Goal: Transaction & Acquisition: Book appointment/travel/reservation

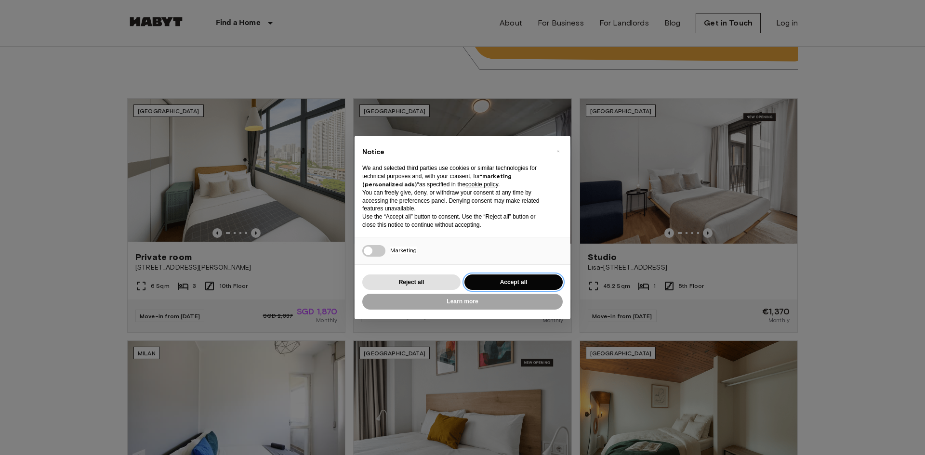
click at [514, 279] on button "Accept all" at bounding box center [514, 283] width 98 height 16
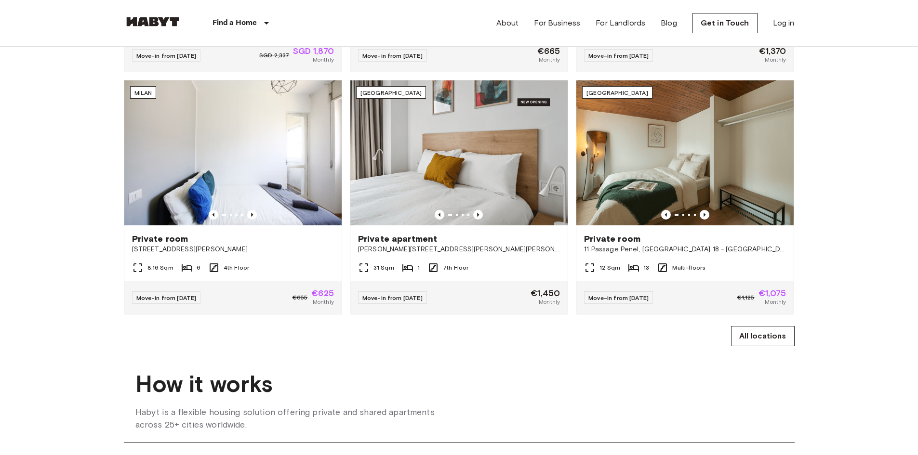
scroll to position [723, 0]
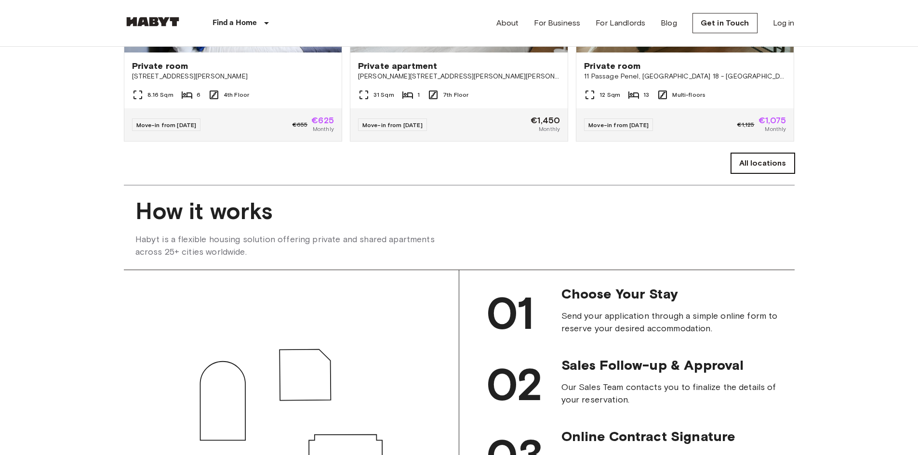
click at [748, 173] on link "All locations" at bounding box center [763, 163] width 64 height 20
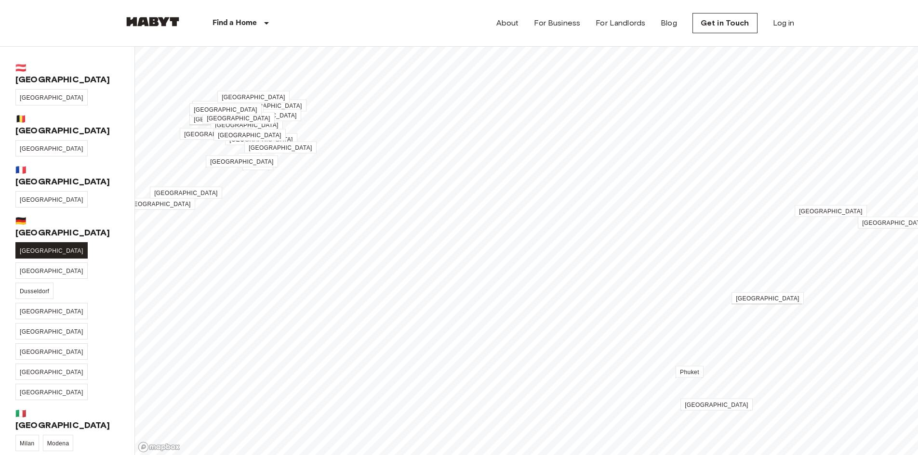
click at [35, 248] on span "[GEOGRAPHIC_DATA]" at bounding box center [52, 251] width 64 height 7
click at [33, 202] on body "Find a Home [GEOGRAPHIC_DATA] [GEOGRAPHIC_DATA] [GEOGRAPHIC_DATA] [GEOGRAPHIC_D…" at bounding box center [459, 445] width 918 height 891
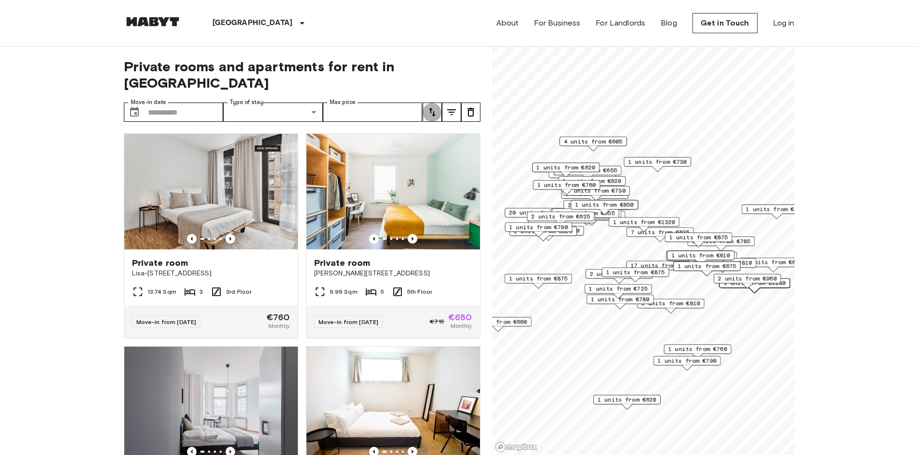
click at [434, 106] on icon "tune" at bounding box center [432, 112] width 12 height 12
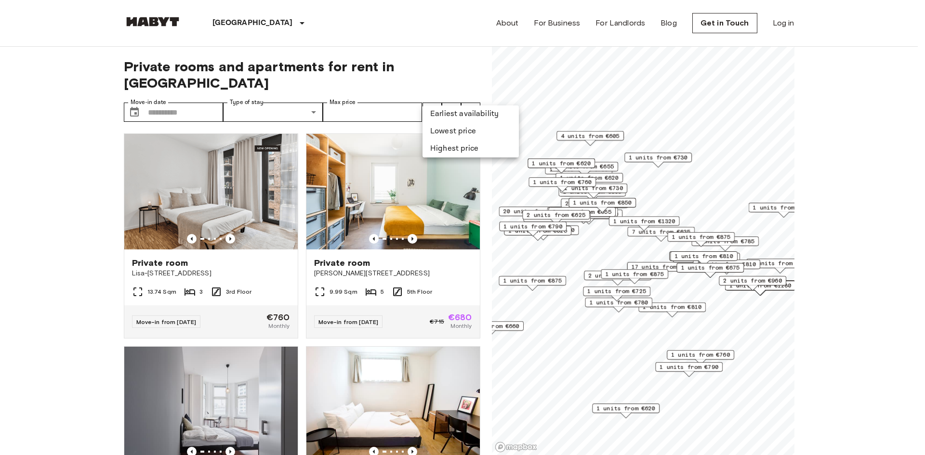
click at [450, 132] on li "Lowest price" at bounding box center [471, 131] width 96 height 17
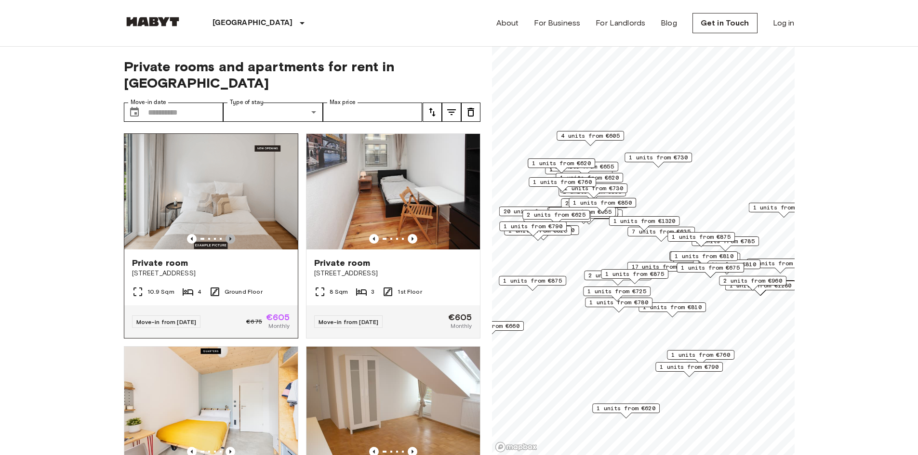
click at [227, 234] on icon "Previous image" at bounding box center [231, 239] width 10 height 10
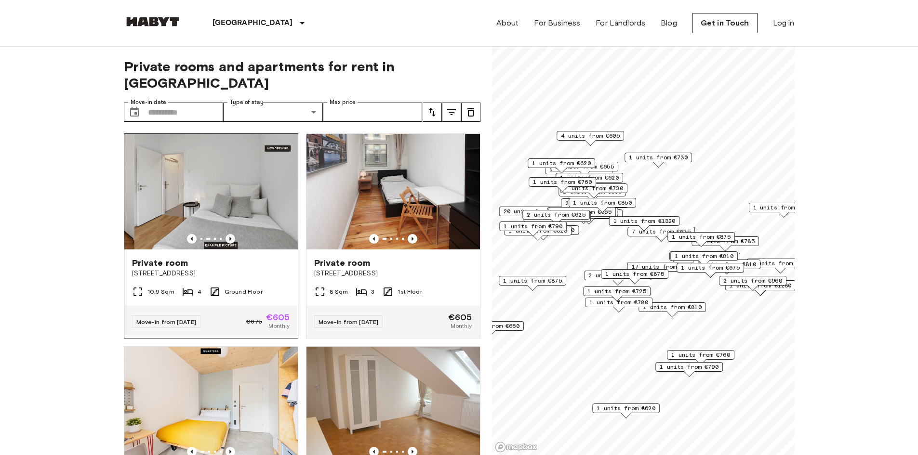
click at [227, 234] on icon "Previous image" at bounding box center [231, 239] width 10 height 10
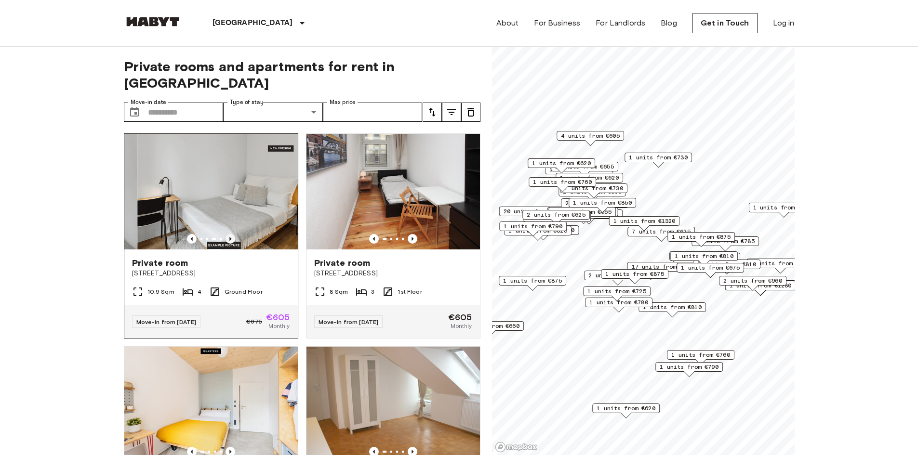
click at [227, 234] on icon "Previous image" at bounding box center [231, 239] width 10 height 10
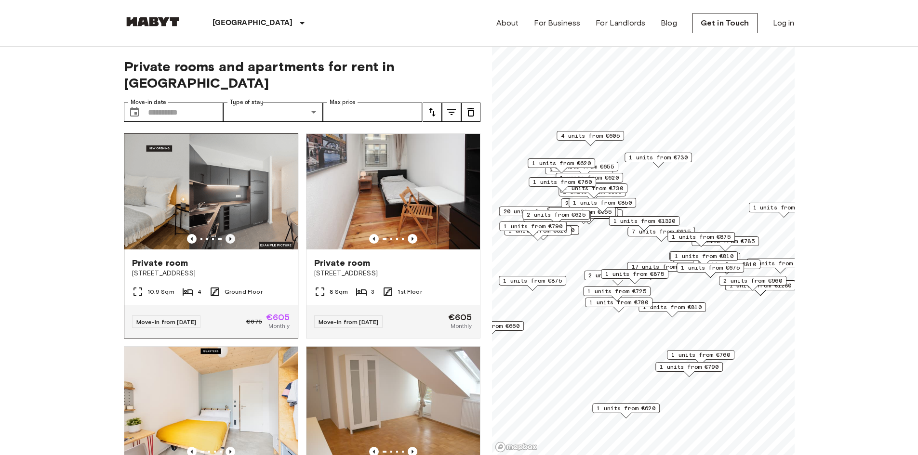
click at [227, 234] on icon "Previous image" at bounding box center [231, 239] width 10 height 10
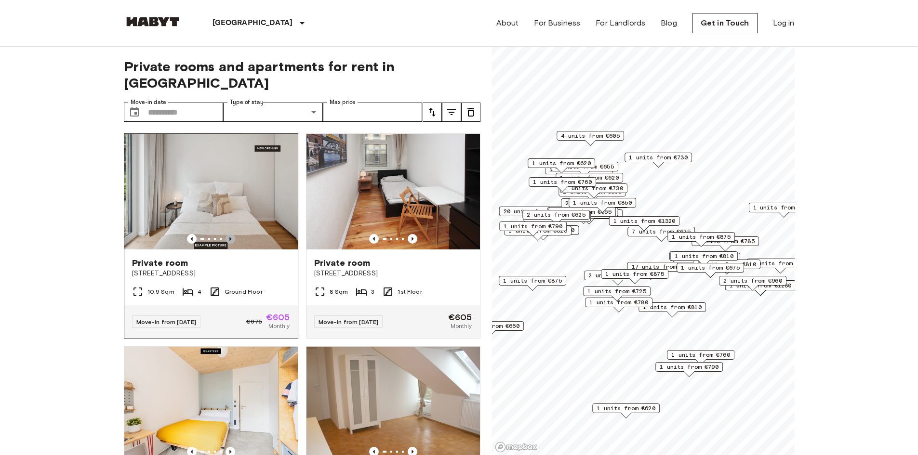
click at [232, 234] on icon "Previous image" at bounding box center [231, 239] width 10 height 10
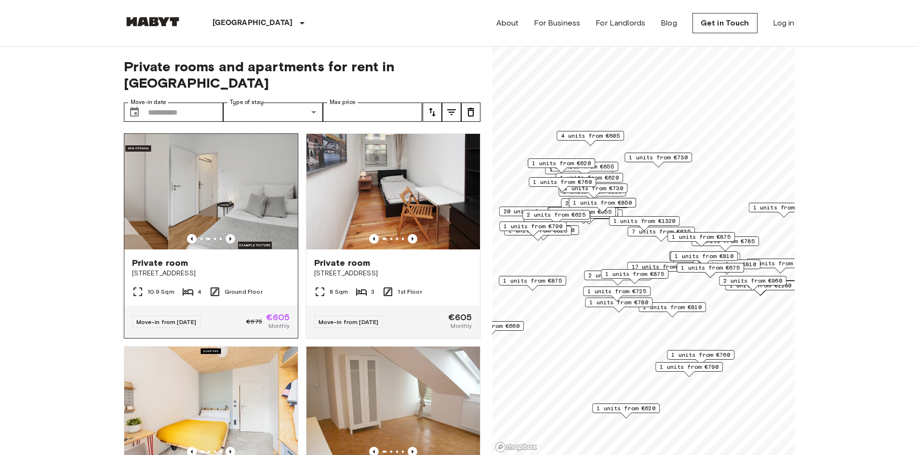
click at [232, 234] on icon "Previous image" at bounding box center [231, 239] width 10 height 10
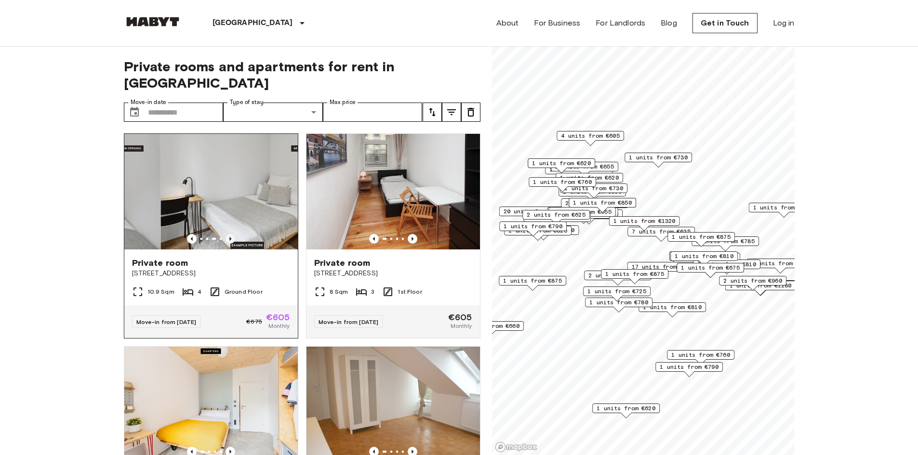
click at [232, 234] on icon "Previous image" at bounding box center [231, 239] width 10 height 10
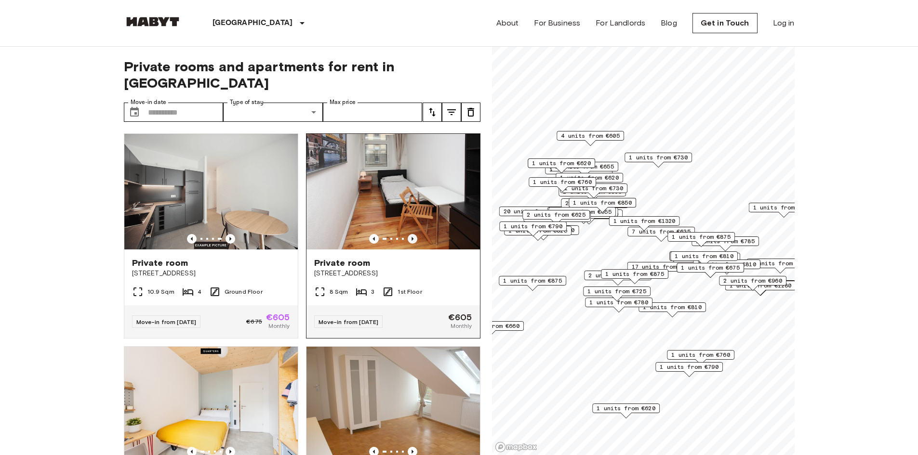
click at [408, 234] on icon "Previous image" at bounding box center [413, 239] width 10 height 10
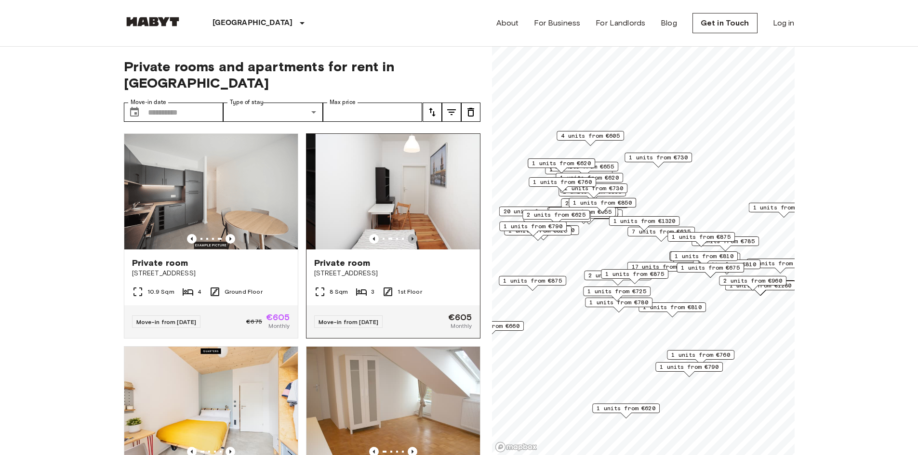
click at [408, 234] on icon "Previous image" at bounding box center [413, 239] width 10 height 10
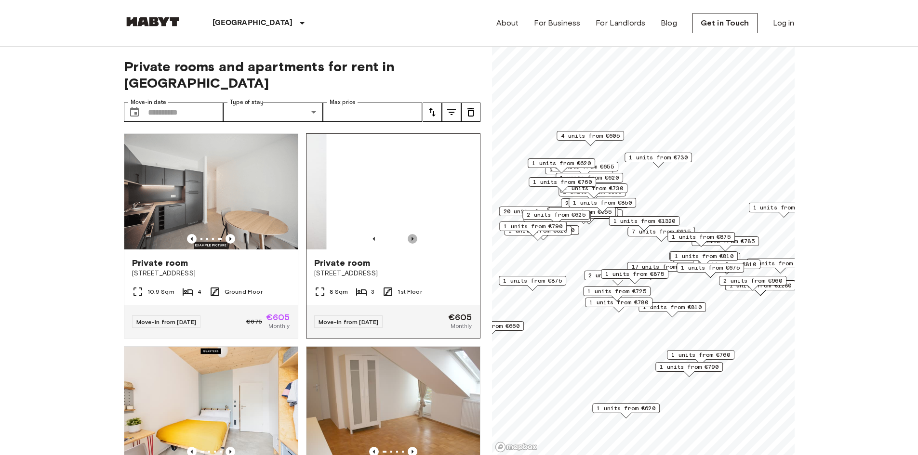
click at [408, 234] on icon "Previous image" at bounding box center [413, 239] width 10 height 10
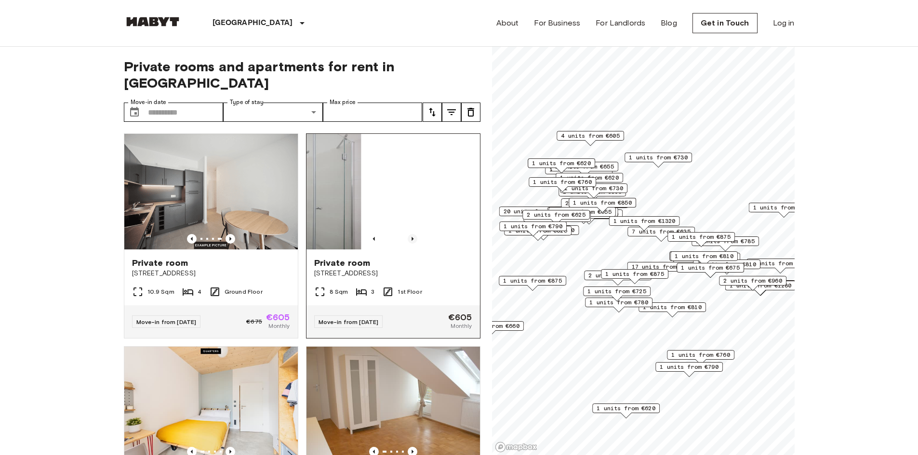
click at [408, 234] on icon "Previous image" at bounding box center [413, 239] width 10 height 10
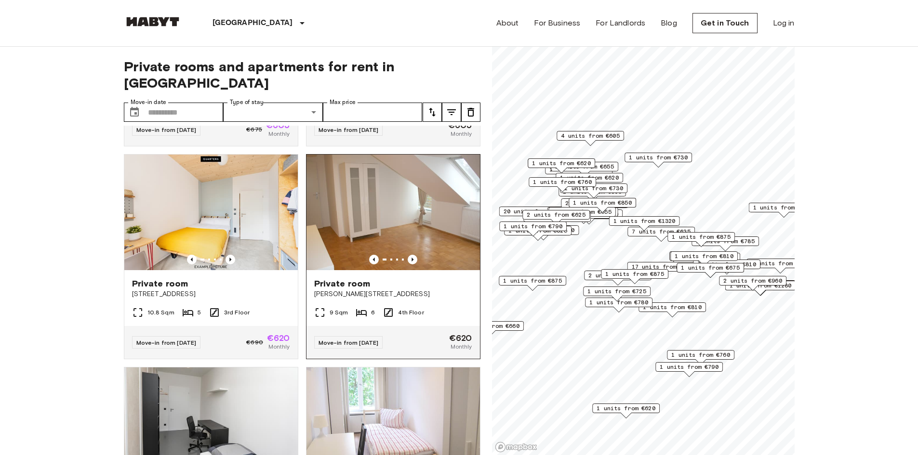
scroll to position [193, 0]
click at [408, 254] on icon "Previous image" at bounding box center [413, 259] width 10 height 10
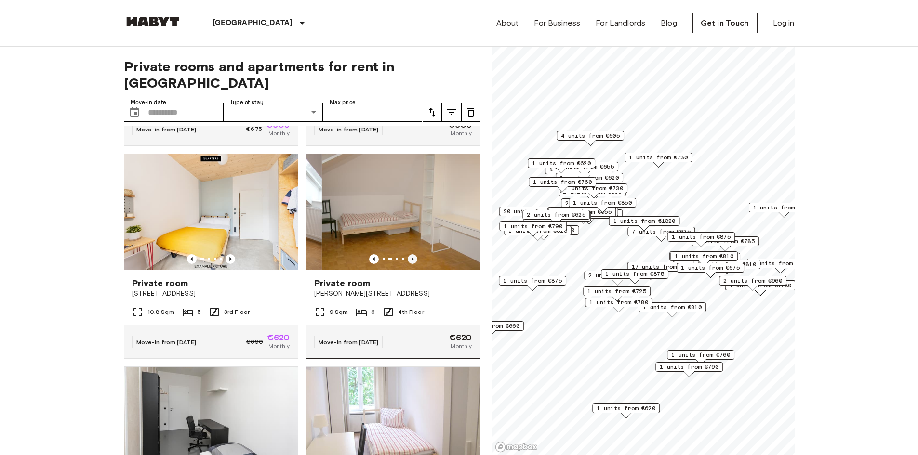
click at [408, 254] on icon "Previous image" at bounding box center [413, 259] width 10 height 10
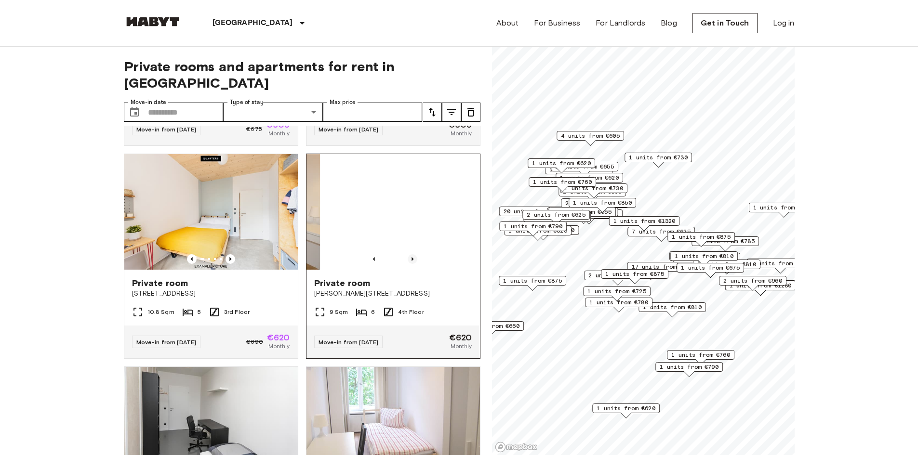
click at [408, 254] on icon "Previous image" at bounding box center [413, 259] width 10 height 10
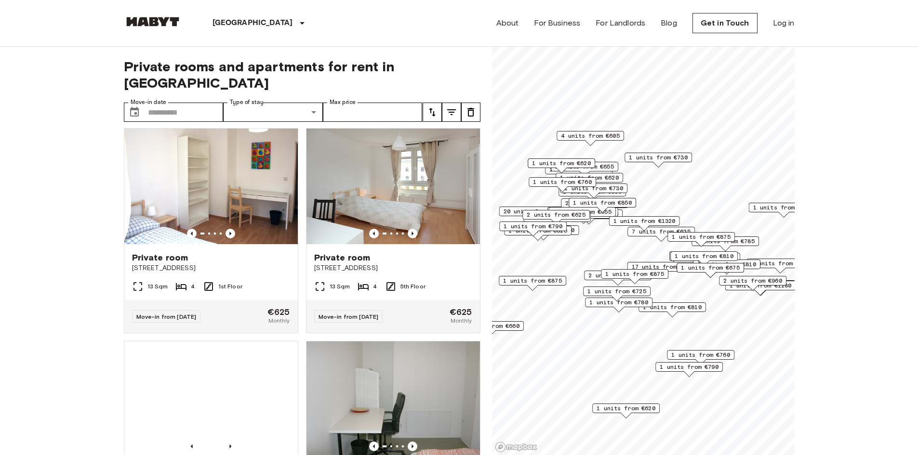
scroll to position [675, 0]
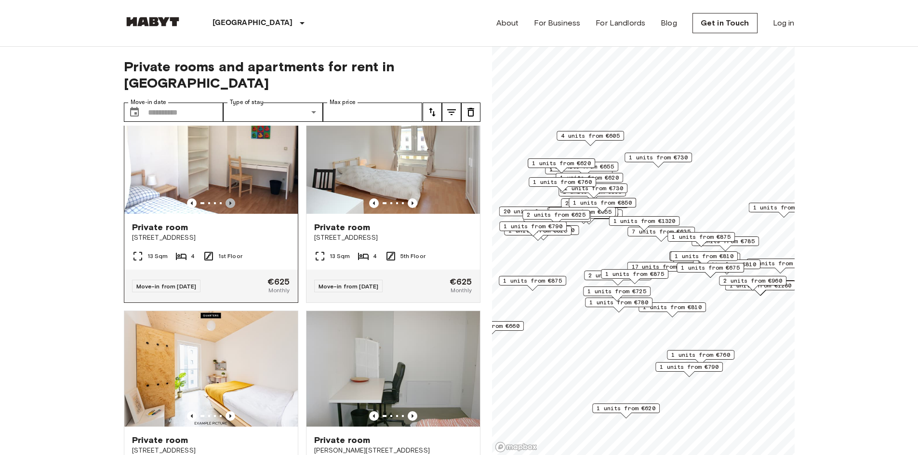
click at [226, 199] on icon "Previous image" at bounding box center [231, 204] width 10 height 10
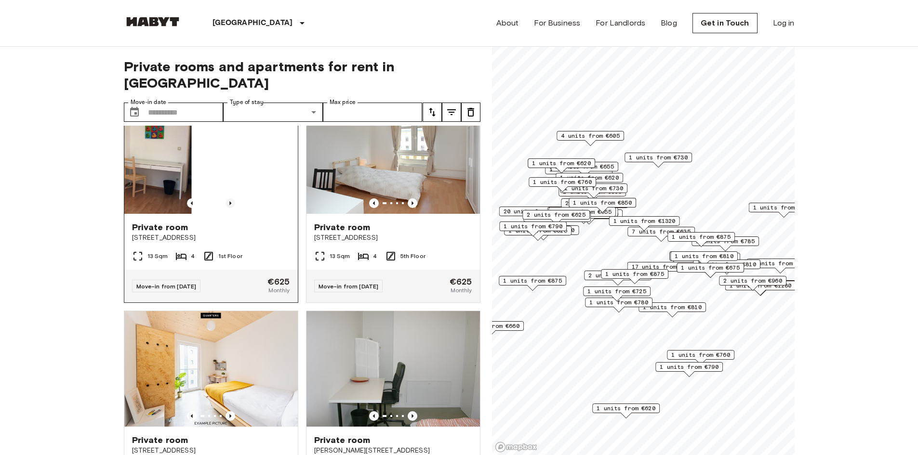
click at [226, 199] on icon "Previous image" at bounding box center [231, 204] width 10 height 10
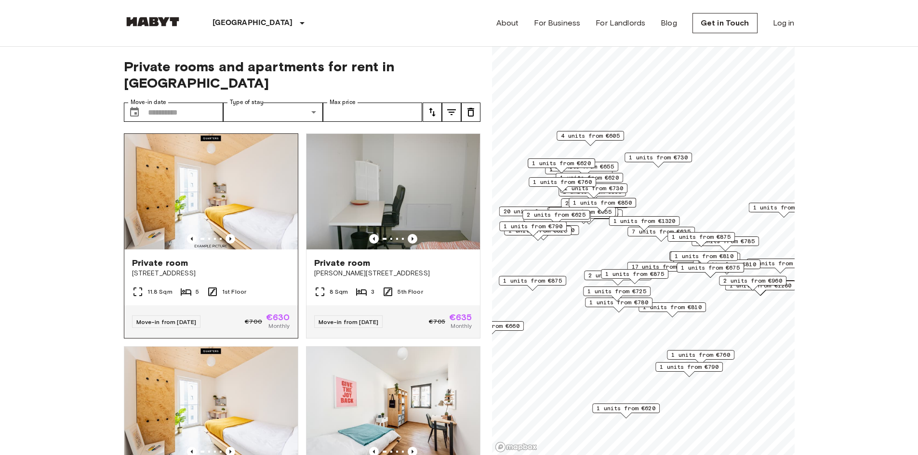
scroll to position [867, 0]
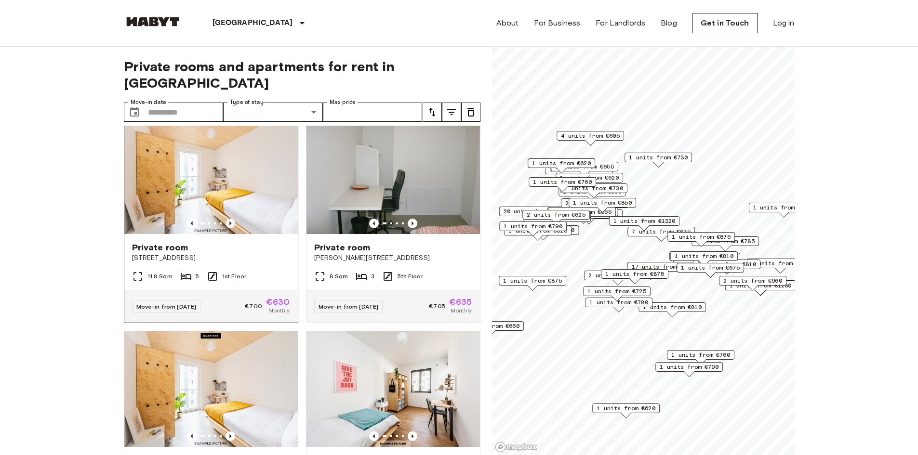
click at [229, 223] on icon "Previous image" at bounding box center [230, 224] width 2 height 4
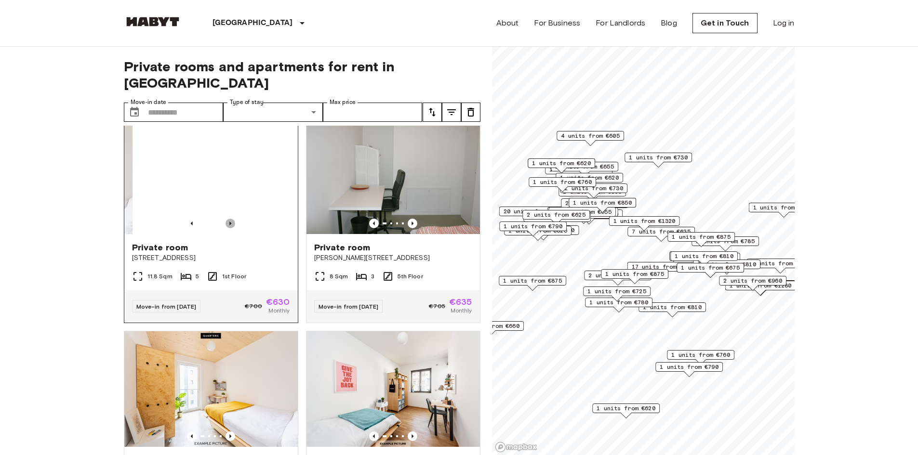
click at [229, 223] on icon "Previous image" at bounding box center [230, 224] width 2 height 4
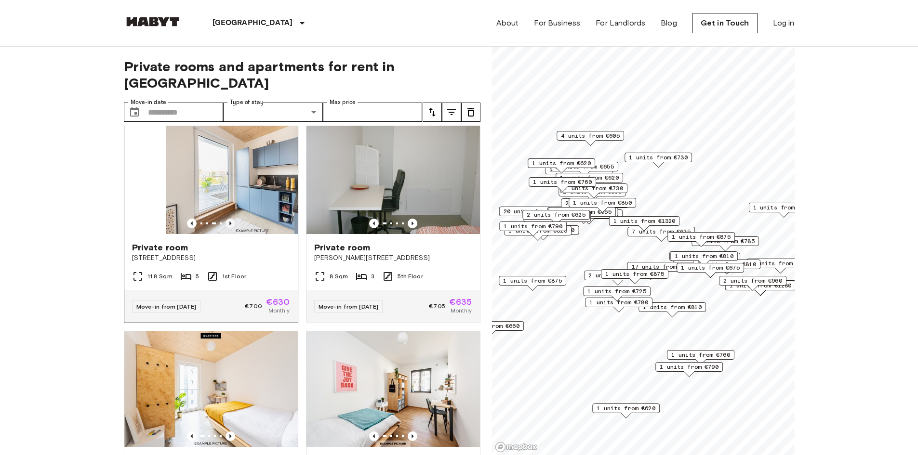
click at [229, 223] on icon "Previous image" at bounding box center [230, 224] width 2 height 4
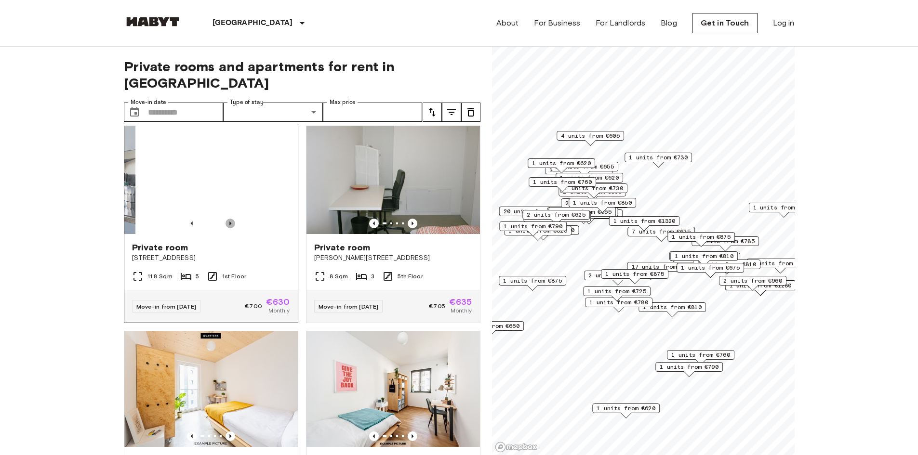
click at [229, 223] on icon "Previous image" at bounding box center [230, 224] width 2 height 4
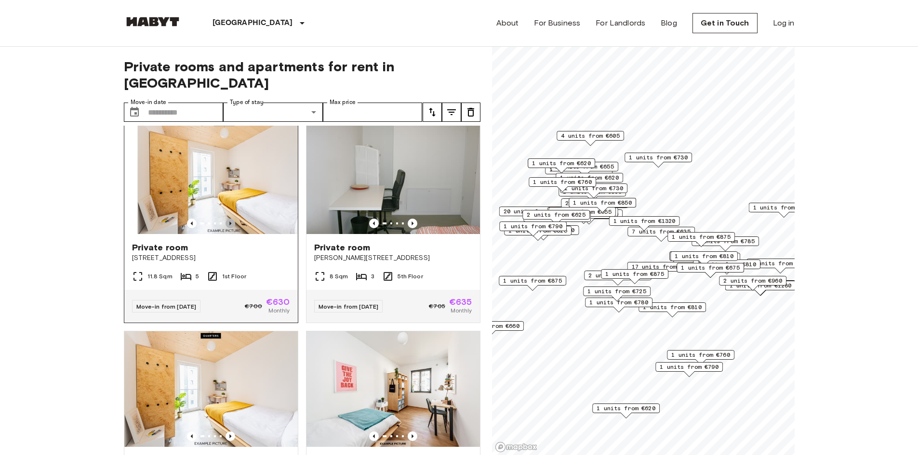
click at [229, 223] on icon "Previous image" at bounding box center [230, 224] width 2 height 4
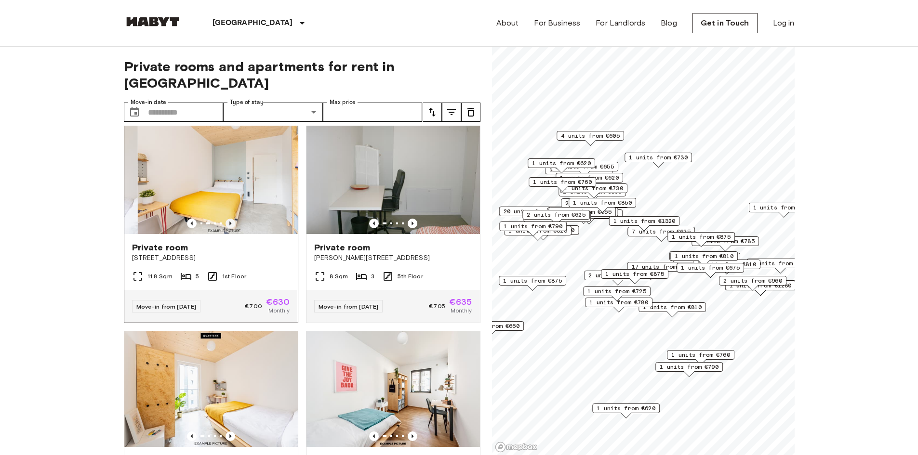
click at [229, 223] on icon "Previous image" at bounding box center [230, 224] width 2 height 4
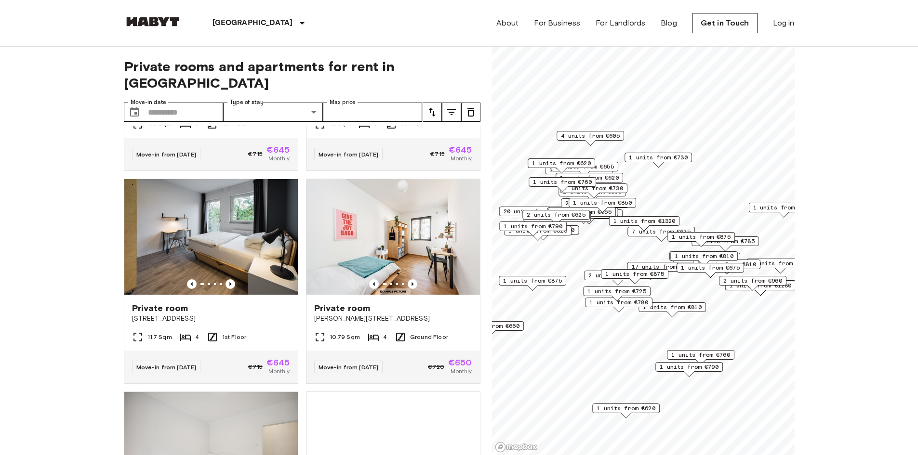
scroll to position [1494, 0]
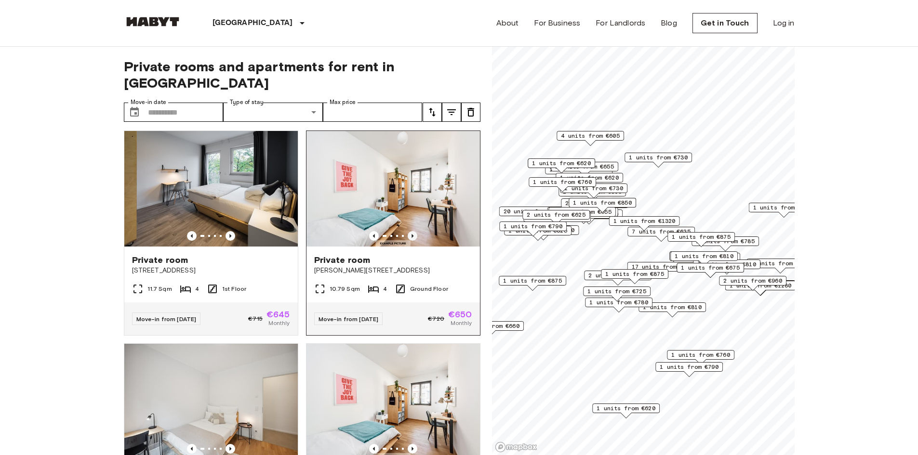
click at [408, 241] on icon "Previous image" at bounding box center [413, 236] width 10 height 10
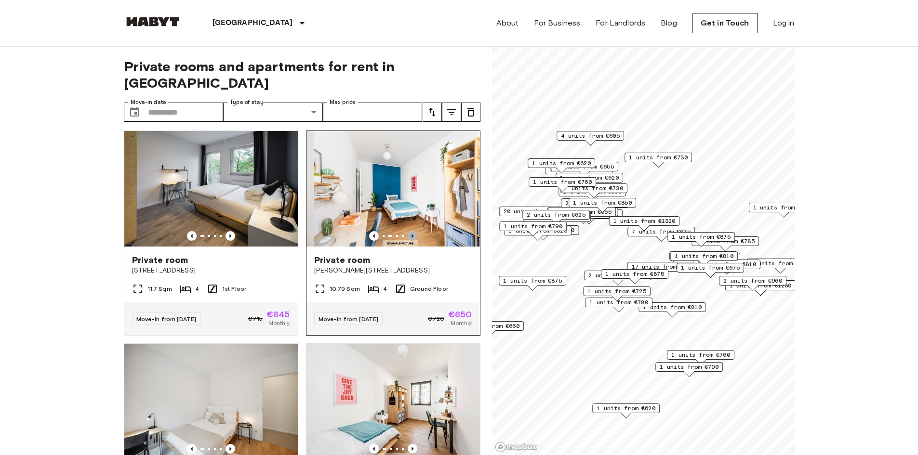
click at [408, 241] on icon "Previous image" at bounding box center [413, 236] width 10 height 10
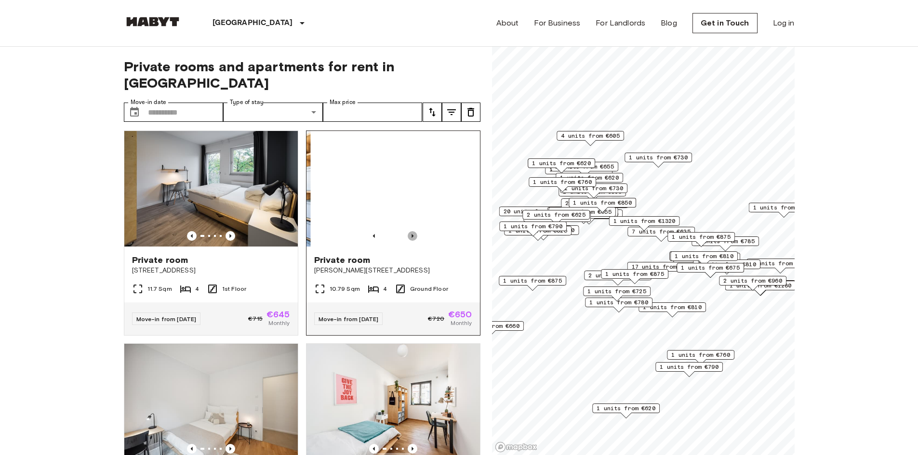
click at [408, 241] on icon "Previous image" at bounding box center [413, 236] width 10 height 10
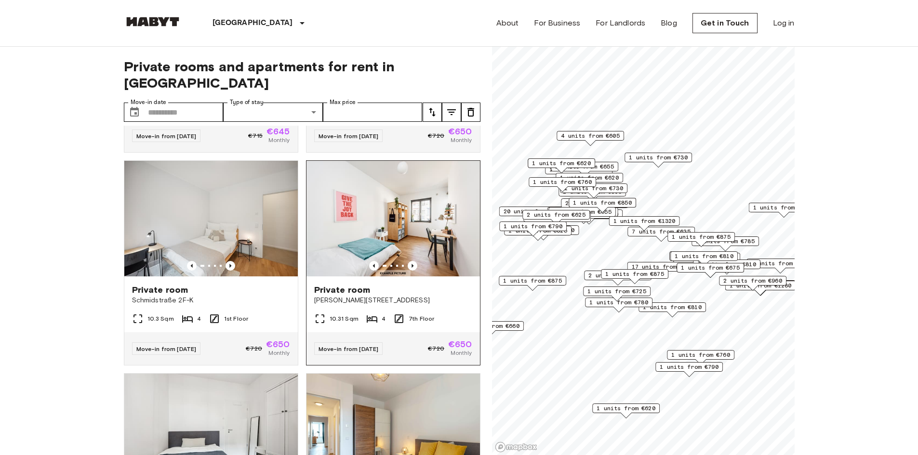
scroll to position [1687, 0]
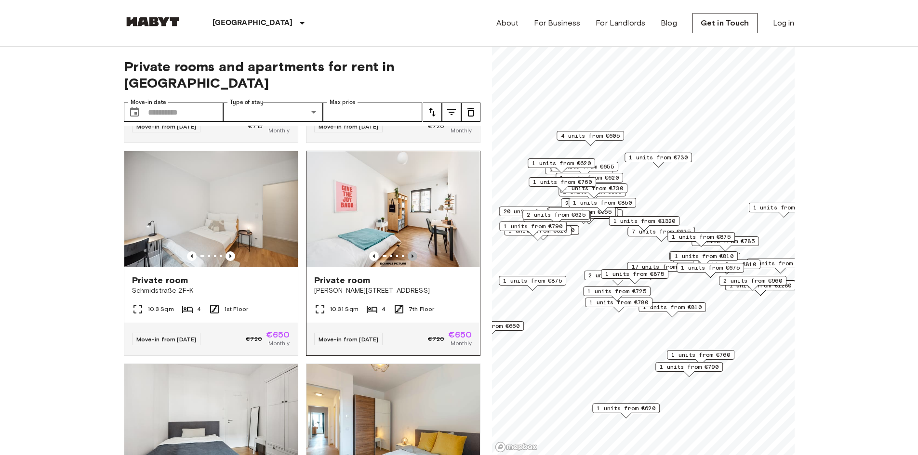
click at [409, 261] on icon "Previous image" at bounding box center [413, 257] width 10 height 10
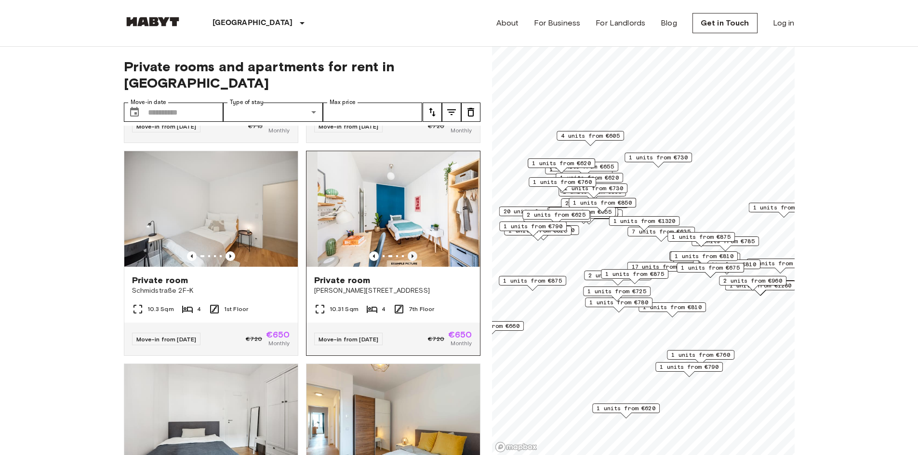
click at [409, 261] on icon "Previous image" at bounding box center [413, 257] width 10 height 10
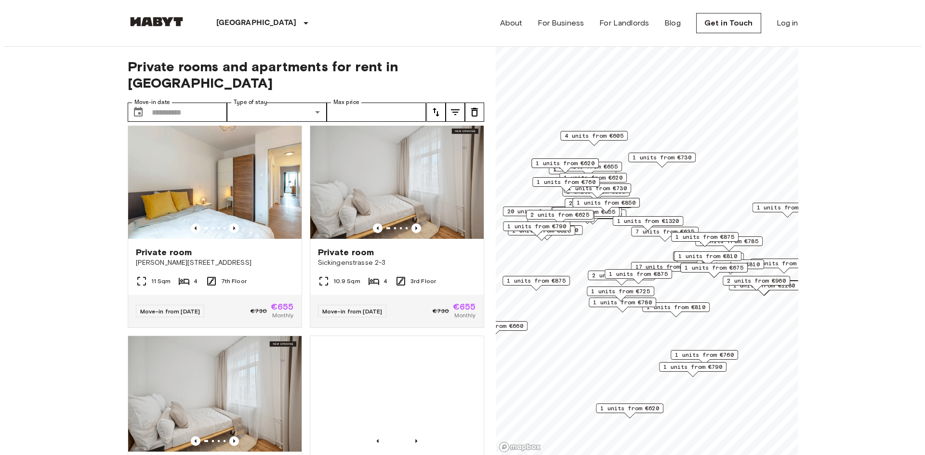
scroll to position [2147, 0]
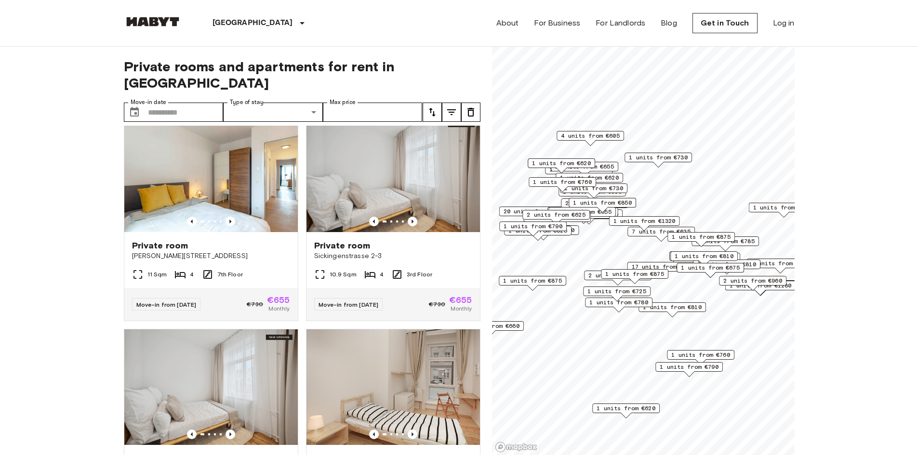
click at [446, 106] on icon "tune" at bounding box center [452, 112] width 12 height 12
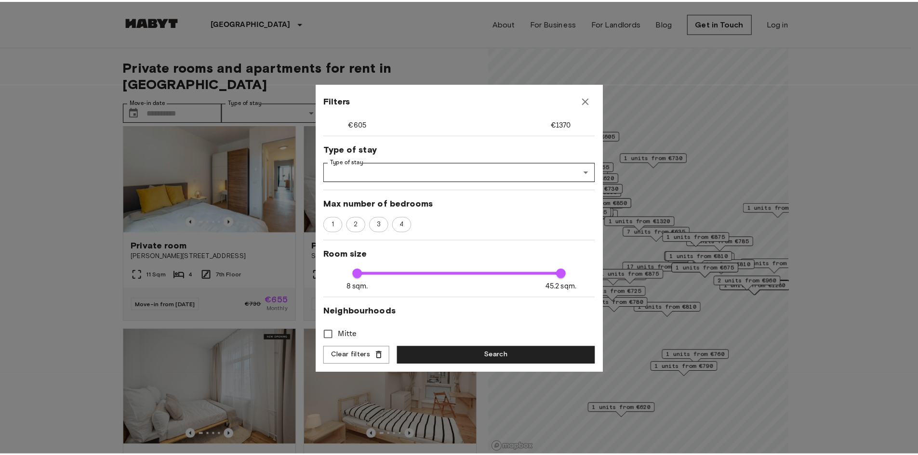
scroll to position [145, 0]
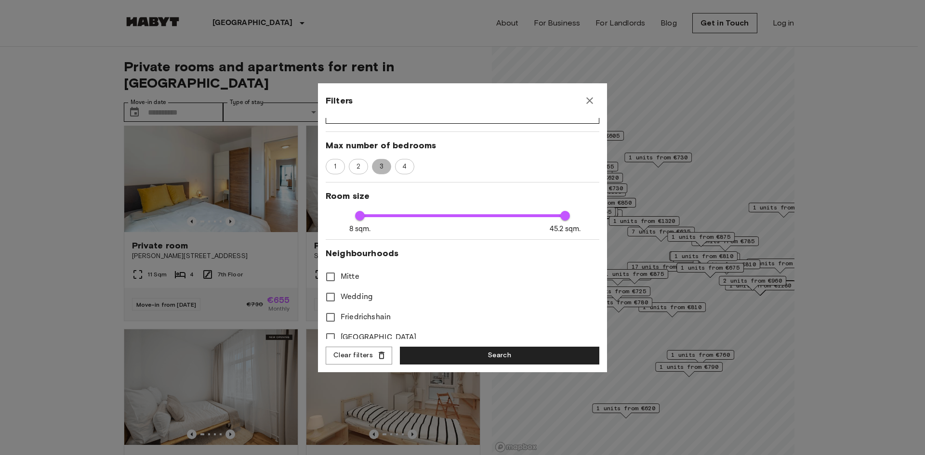
click at [375, 171] on span "3" at bounding box center [381, 167] width 14 height 10
type input "****"
type input "**"
click at [496, 359] on button "Search" at bounding box center [499, 356] width 199 height 18
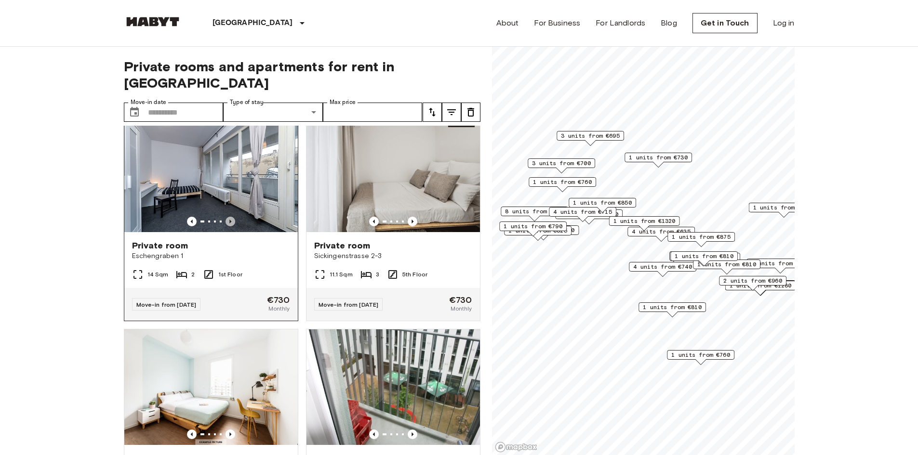
click at [228, 226] on icon "Previous image" at bounding box center [231, 222] width 10 height 10
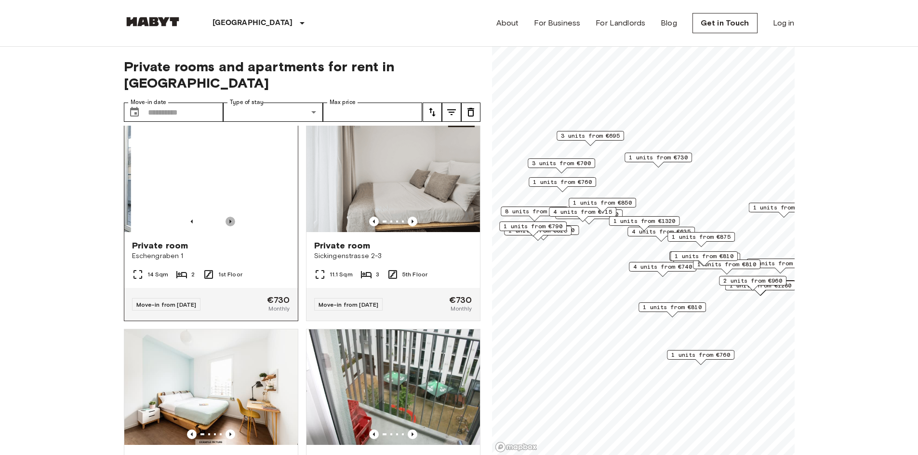
click at [228, 226] on icon "Previous image" at bounding box center [231, 222] width 10 height 10
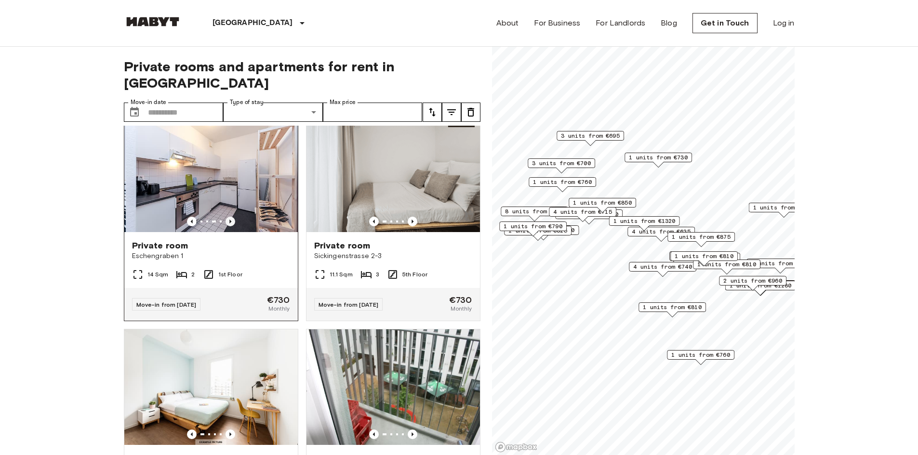
click at [228, 226] on icon "Previous image" at bounding box center [231, 222] width 10 height 10
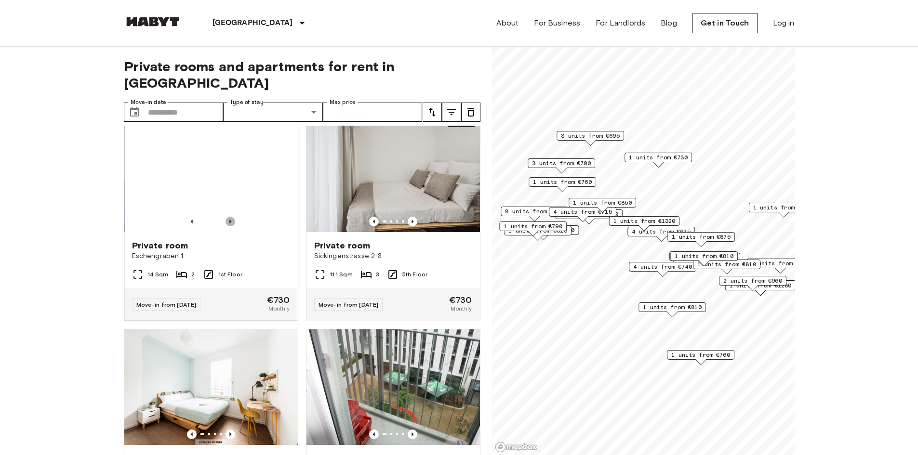
click at [228, 226] on icon "Previous image" at bounding box center [231, 222] width 10 height 10
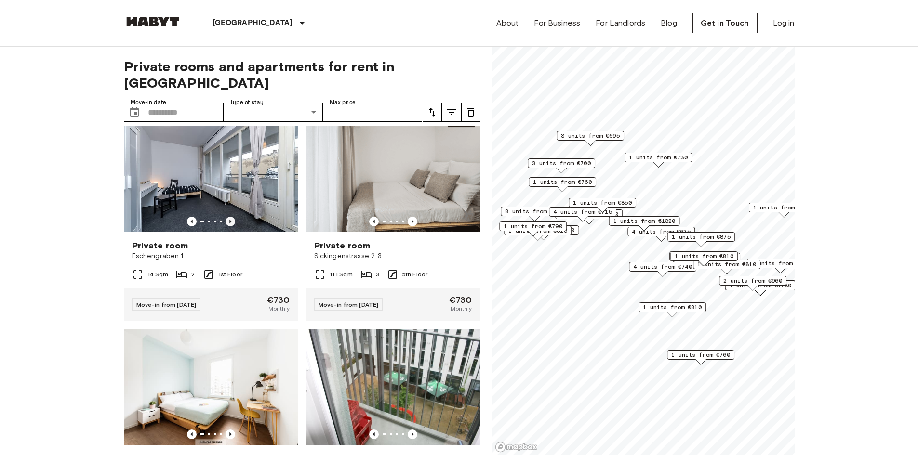
click at [228, 226] on icon "Previous image" at bounding box center [231, 222] width 10 height 10
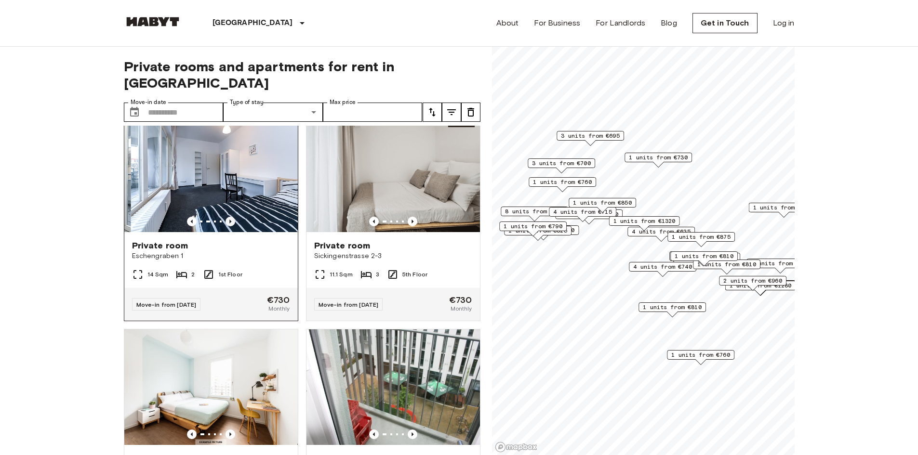
click at [228, 226] on icon "Previous image" at bounding box center [231, 222] width 10 height 10
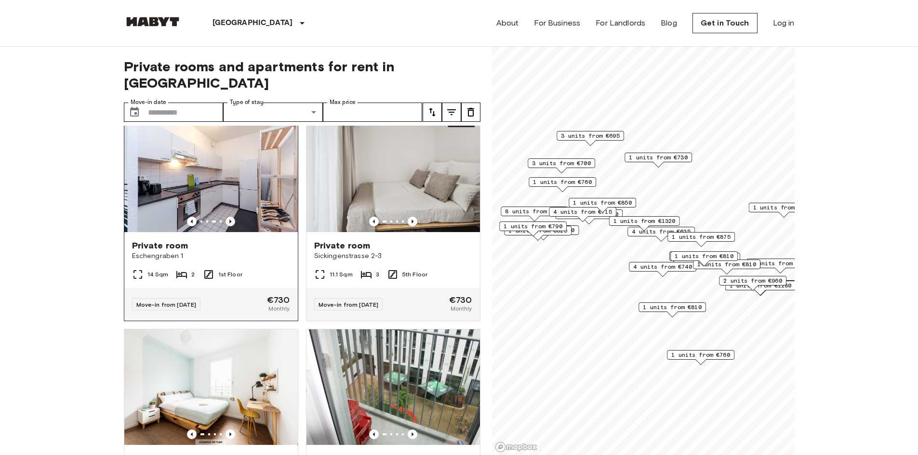
click at [228, 226] on icon "Previous image" at bounding box center [231, 222] width 10 height 10
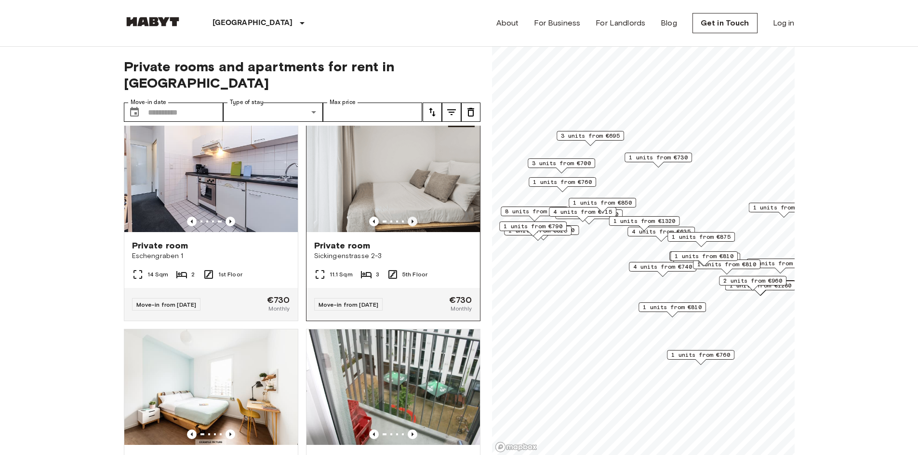
click at [408, 226] on icon "Previous image" at bounding box center [413, 222] width 10 height 10
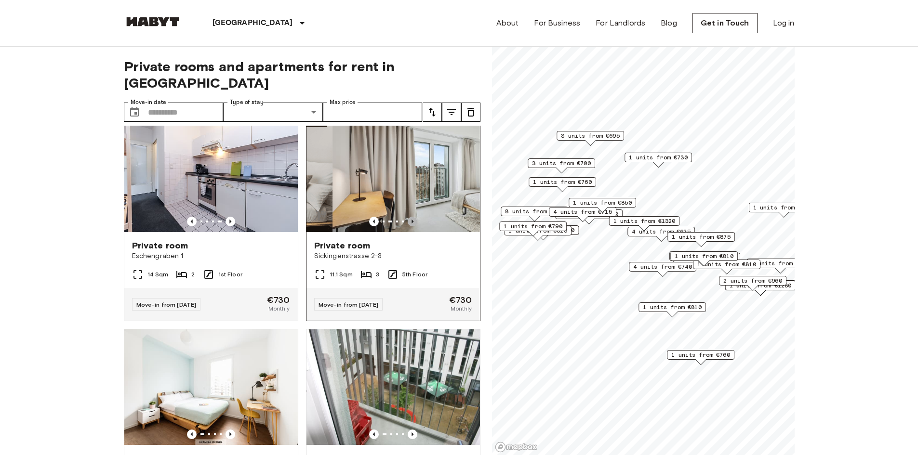
click at [408, 226] on icon "Previous image" at bounding box center [413, 222] width 10 height 10
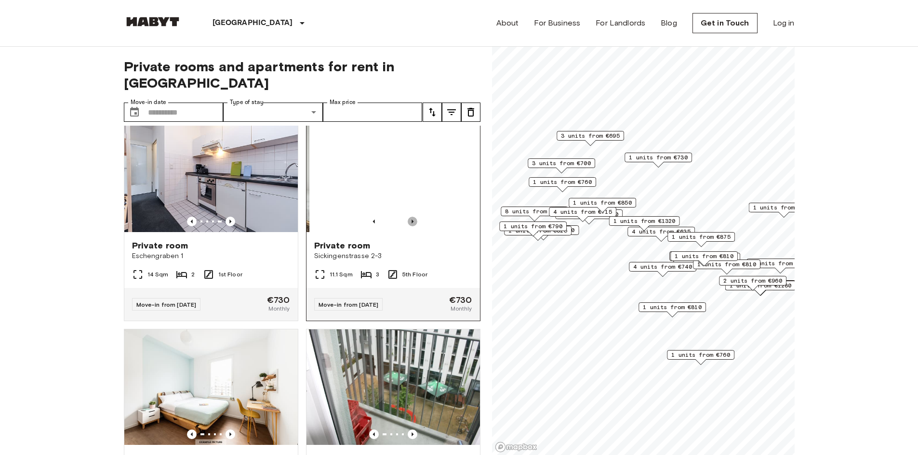
click at [408, 226] on icon "Previous image" at bounding box center [413, 222] width 10 height 10
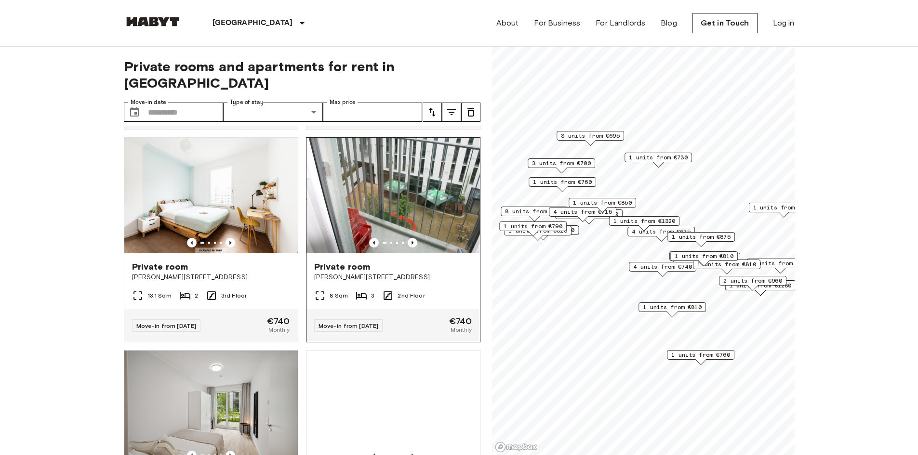
scroll to position [2340, 0]
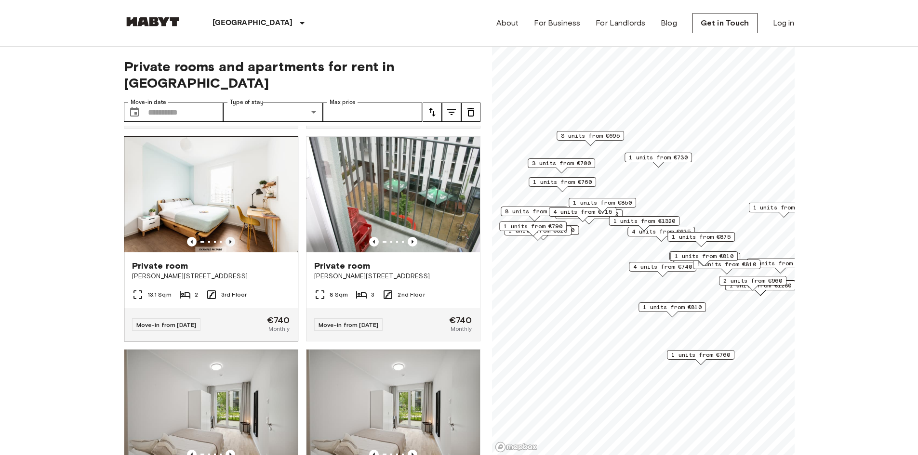
click at [230, 247] on icon "Previous image" at bounding box center [231, 242] width 10 height 10
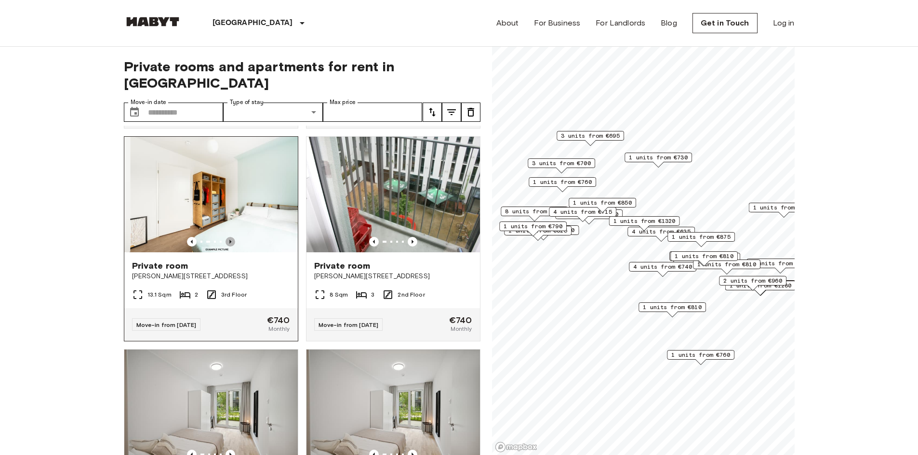
click at [230, 247] on icon "Previous image" at bounding box center [231, 242] width 10 height 10
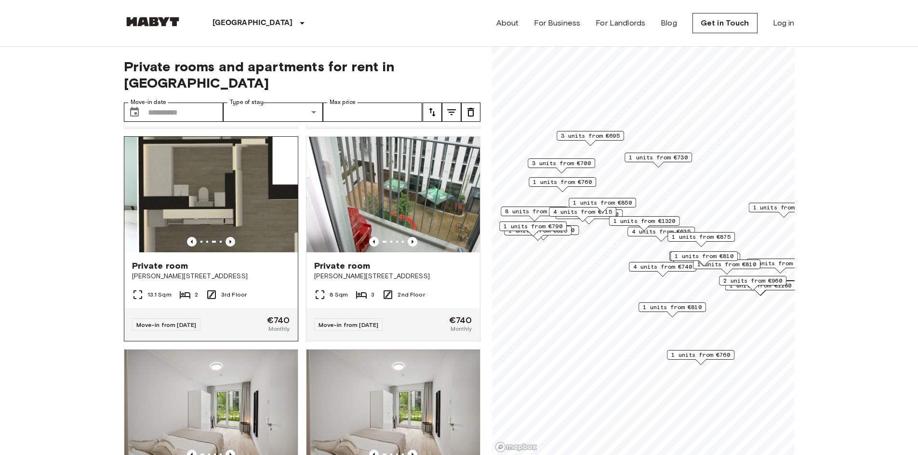
click at [230, 247] on icon "Previous image" at bounding box center [231, 242] width 10 height 10
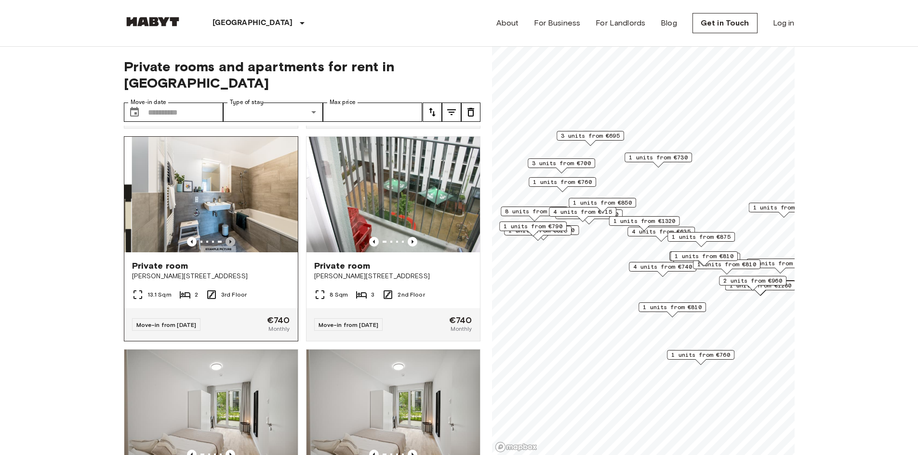
click at [230, 247] on icon "Previous image" at bounding box center [231, 242] width 10 height 10
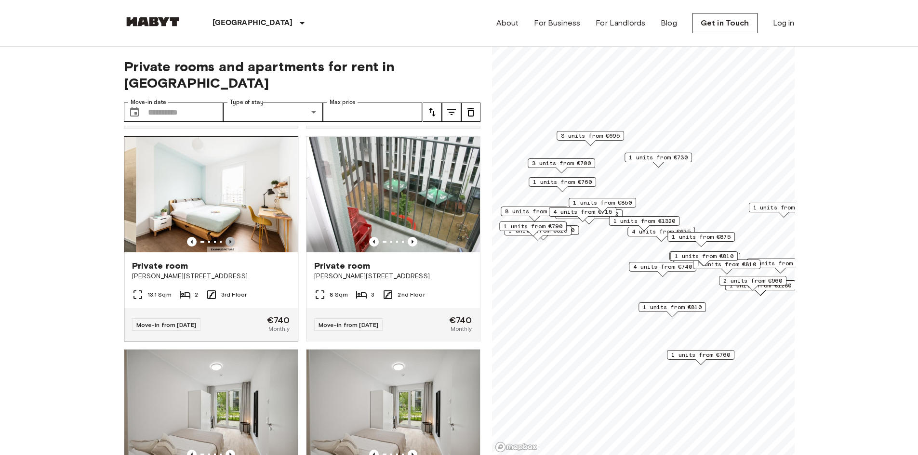
click at [230, 247] on icon "Previous image" at bounding box center [231, 242] width 10 height 10
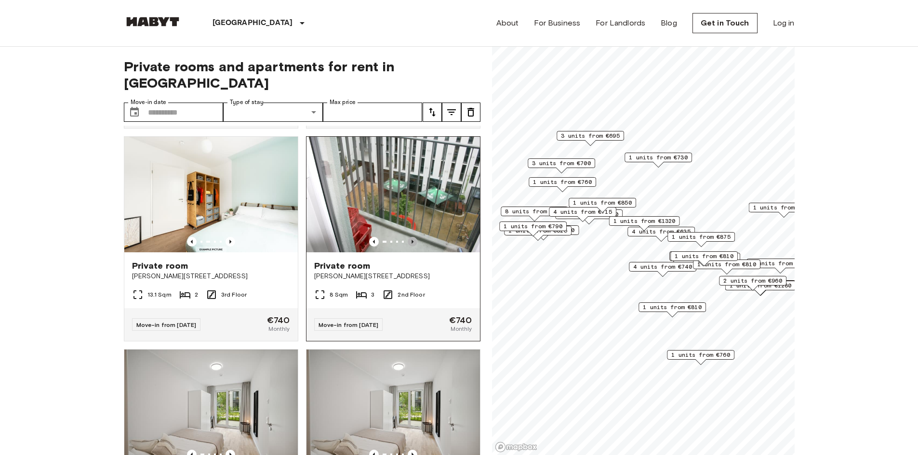
click at [408, 247] on icon "Previous image" at bounding box center [413, 242] width 10 height 10
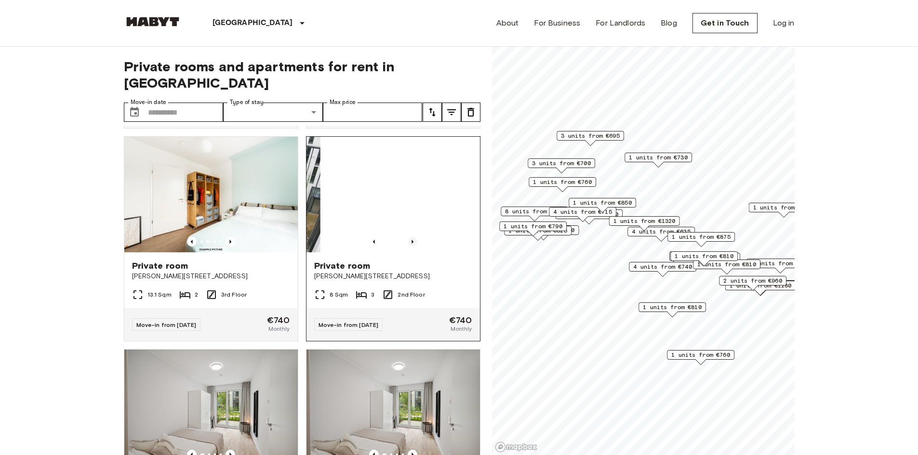
click at [408, 247] on icon "Previous image" at bounding box center [413, 242] width 10 height 10
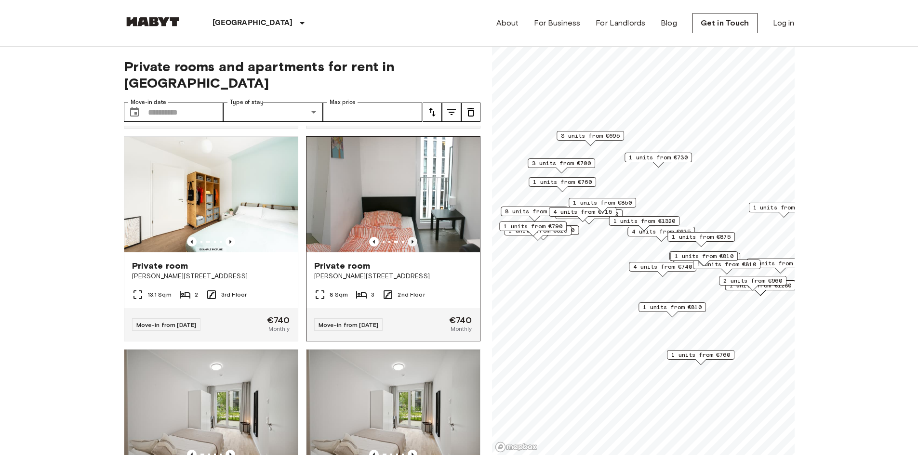
click at [408, 247] on icon "Previous image" at bounding box center [413, 242] width 10 height 10
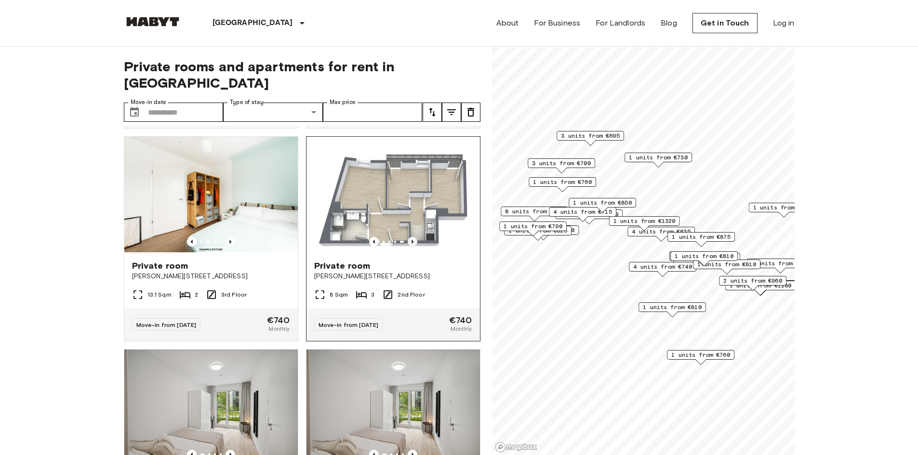
click at [408, 247] on icon "Previous image" at bounding box center [413, 242] width 10 height 10
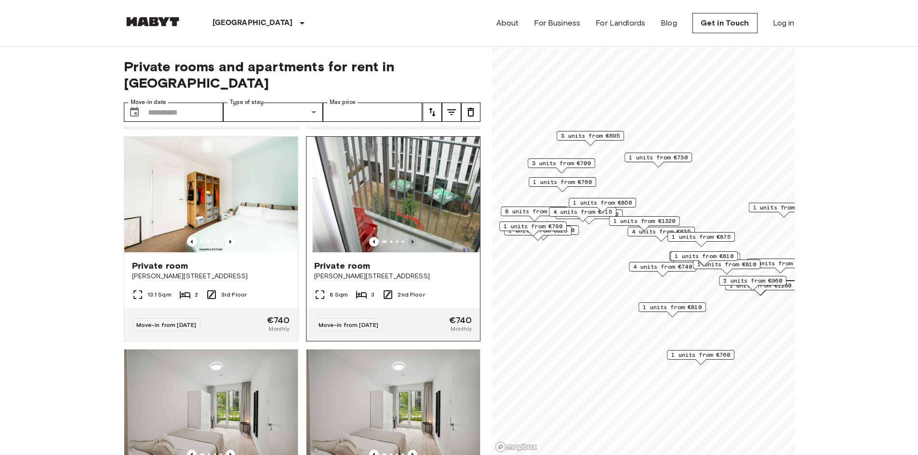
click at [408, 247] on icon "Previous image" at bounding box center [413, 242] width 10 height 10
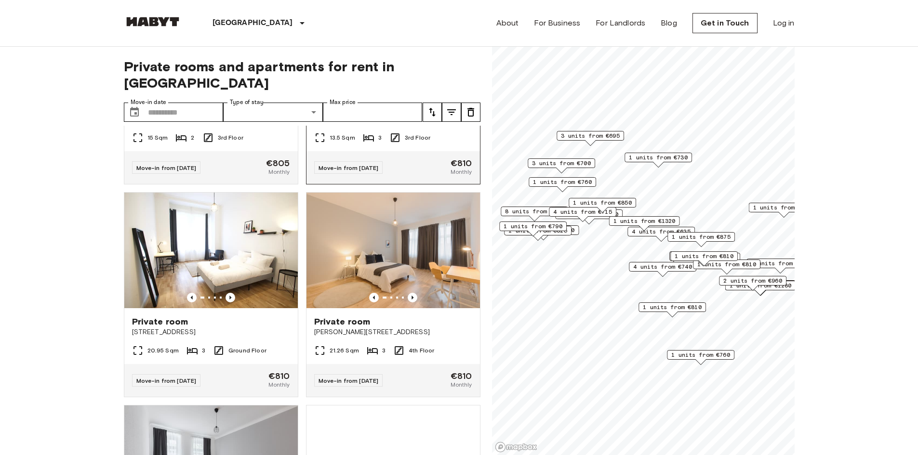
scroll to position [3843, 0]
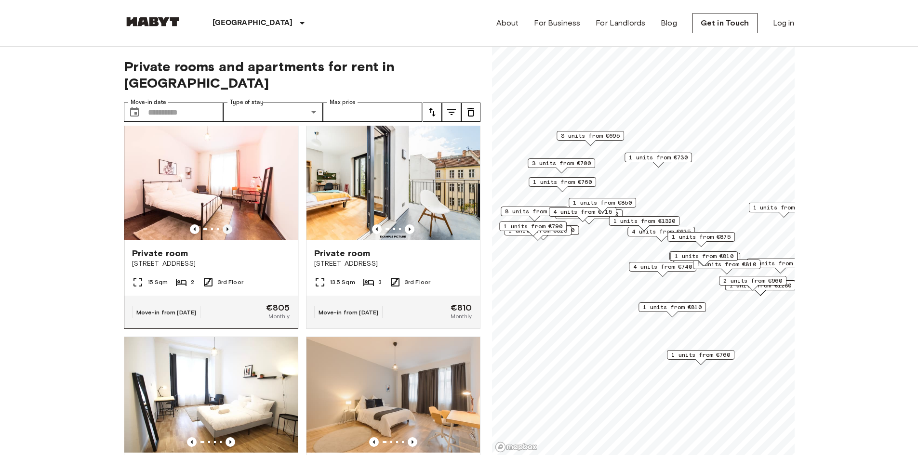
click at [225, 234] on icon "Previous image" at bounding box center [228, 230] width 10 height 10
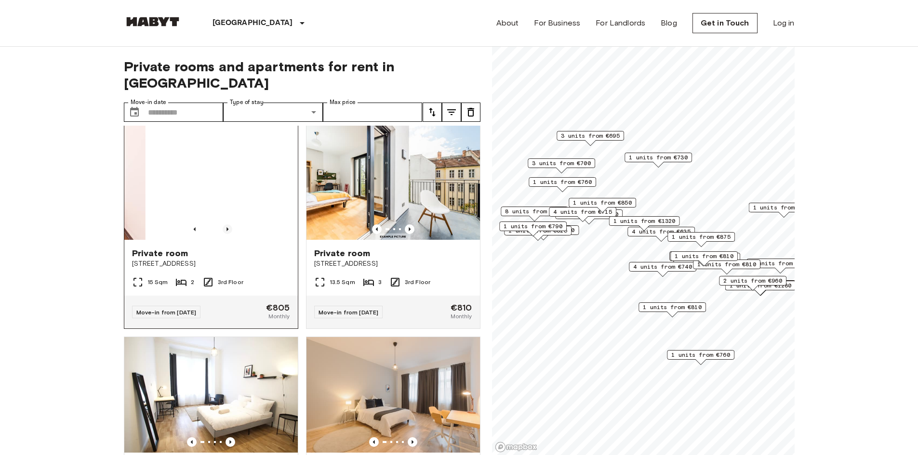
click at [224, 234] on icon "Previous image" at bounding box center [228, 230] width 10 height 10
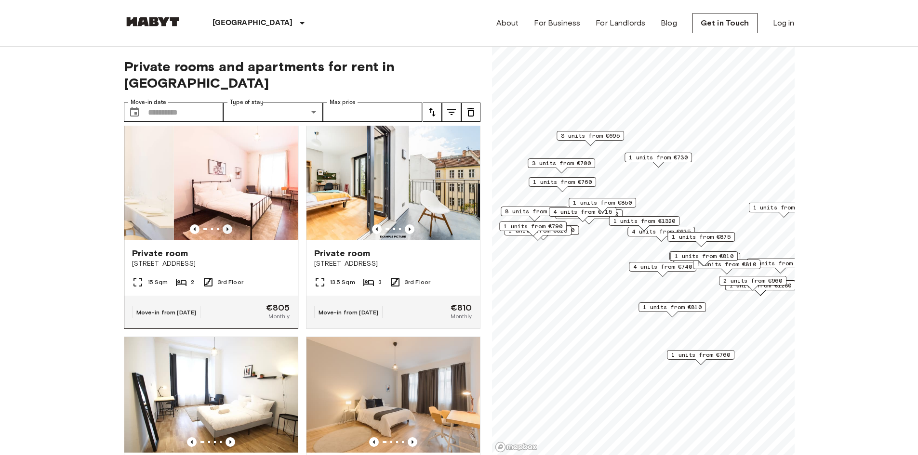
click at [224, 234] on icon "Previous image" at bounding box center [228, 230] width 10 height 10
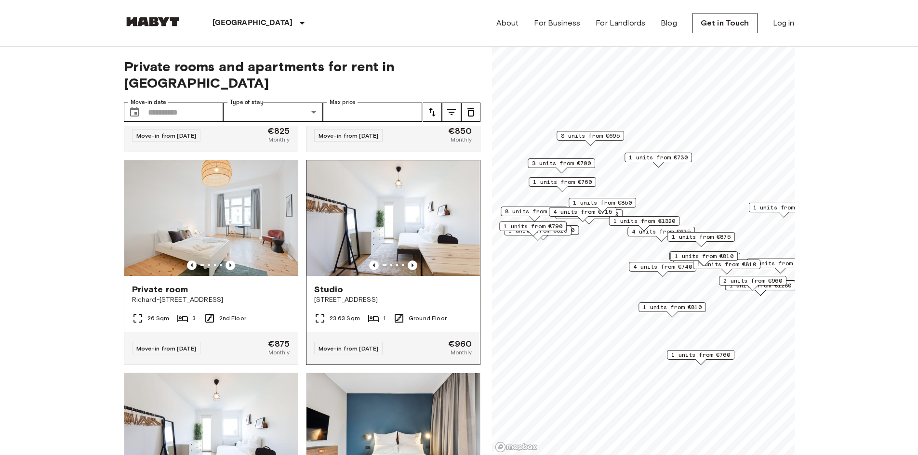
scroll to position [4470, 0]
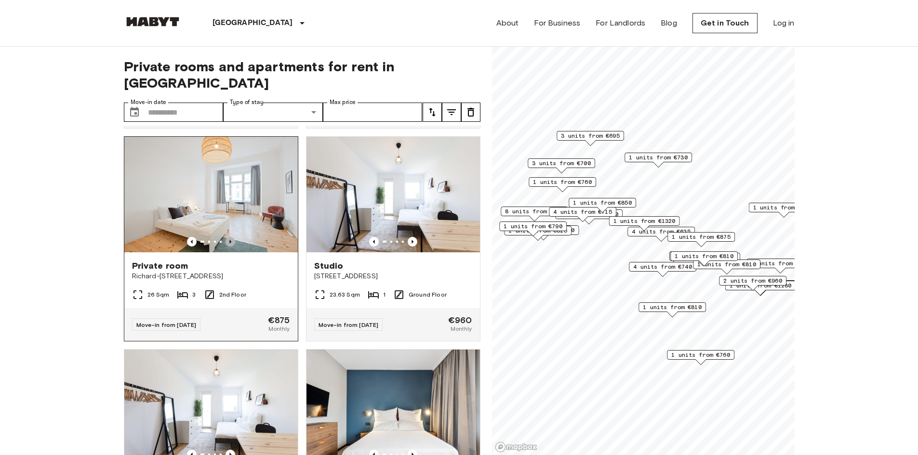
click at [226, 247] on icon "Previous image" at bounding box center [231, 242] width 10 height 10
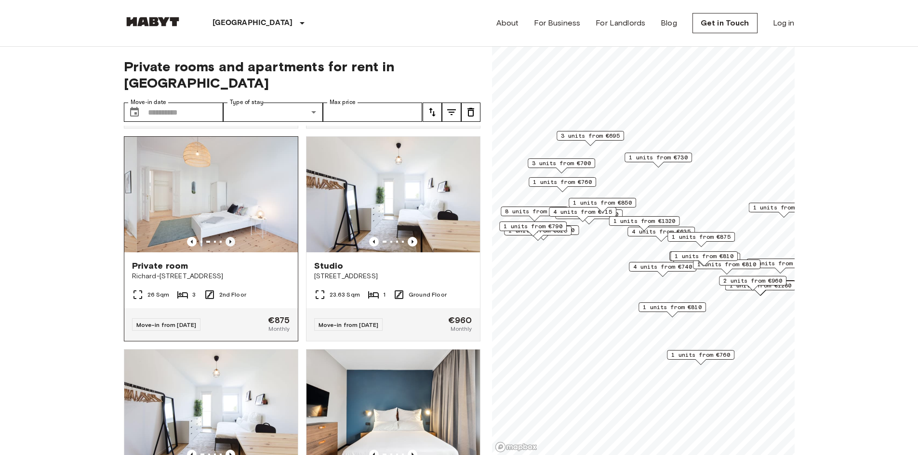
click at [226, 247] on icon "Previous image" at bounding box center [231, 242] width 10 height 10
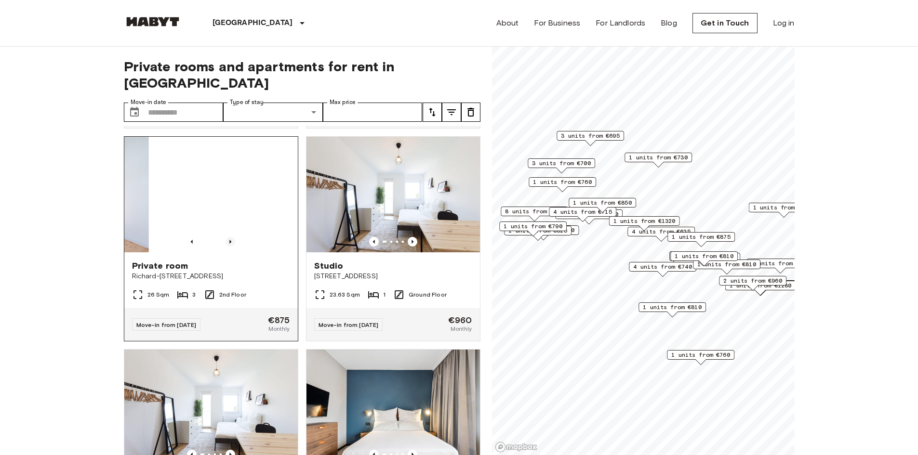
click at [226, 247] on icon "Previous image" at bounding box center [231, 242] width 10 height 10
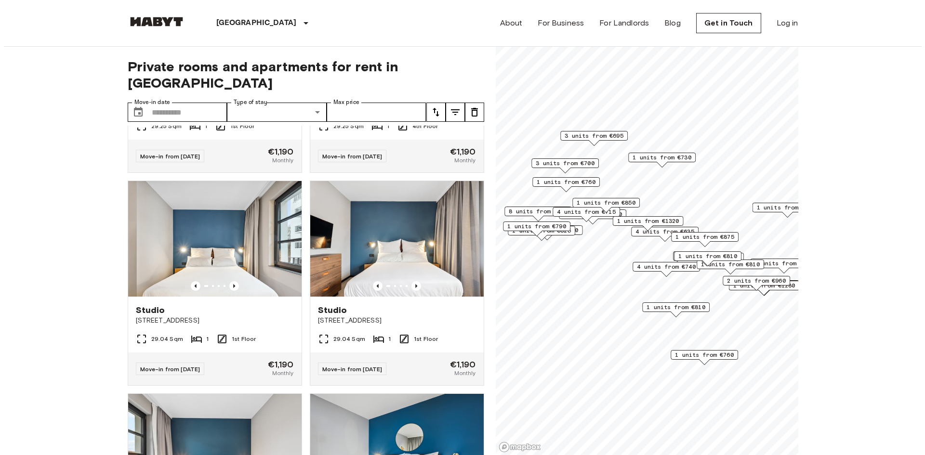
scroll to position [5781, 0]
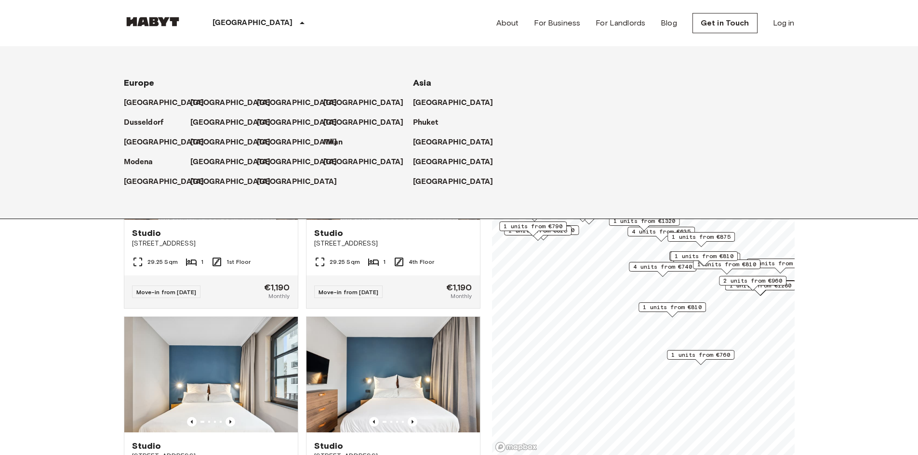
click at [226, 27] on p "[GEOGRAPHIC_DATA]" at bounding box center [253, 23] width 80 height 12
click at [156, 105] on p "[GEOGRAPHIC_DATA]" at bounding box center [166, 103] width 80 height 12
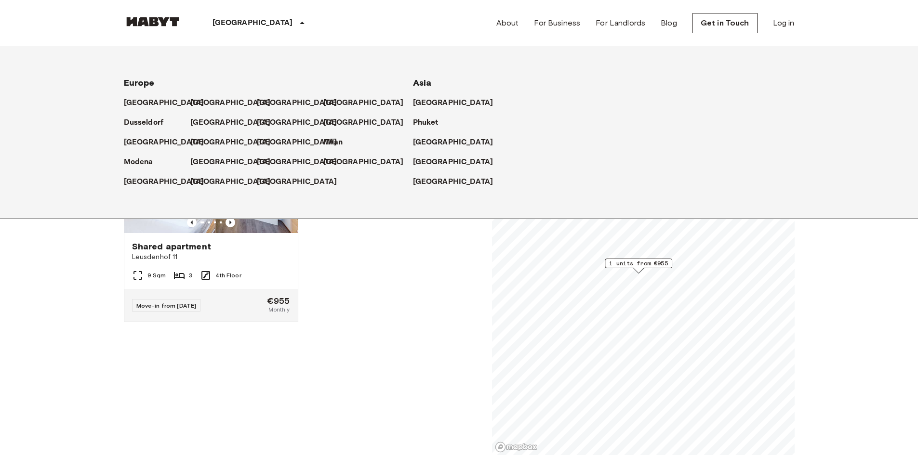
click at [409, 248] on div "Shared apartment [GEOGRAPHIC_DATA] 11 9 Sqm 3 4th Floor Move-in from [DATE] €95…" at bounding box center [298, 282] width 364 height 346
click at [378, 295] on div "Shared apartment [GEOGRAPHIC_DATA] 11 9 Sqm 3 4th Floor Move-in from [DATE] €95…" at bounding box center [298, 282] width 364 height 346
click at [380, 289] on div "Shared apartment [GEOGRAPHIC_DATA] 11 9 Sqm 3 4th Floor Move-in from [DATE] €95…" at bounding box center [298, 282] width 364 height 346
click at [348, 290] on div "Shared apartment [GEOGRAPHIC_DATA] 11 9 Sqm 3 4th Floor Move-in from [DATE] €95…" at bounding box center [298, 282] width 364 height 346
click at [151, 100] on p "[GEOGRAPHIC_DATA]" at bounding box center [166, 103] width 80 height 12
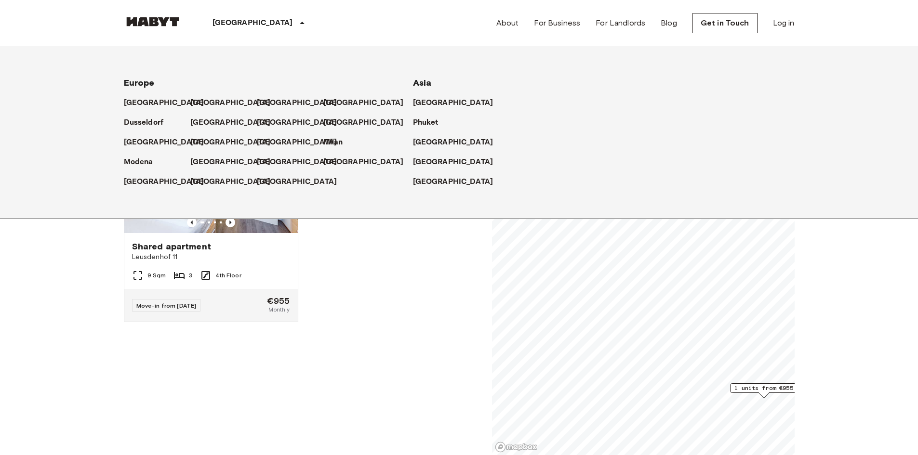
drag, startPoint x: 427, startPoint y: 307, endPoint x: 421, endPoint y: 303, distance: 7.6
click at [422, 304] on div "Shared apartment [GEOGRAPHIC_DATA] 11 9 Sqm 3 4th Floor Move-in from [DATE] €95…" at bounding box center [298, 282] width 364 height 346
click at [296, 27] on icon at bounding box center [302, 23] width 12 height 12
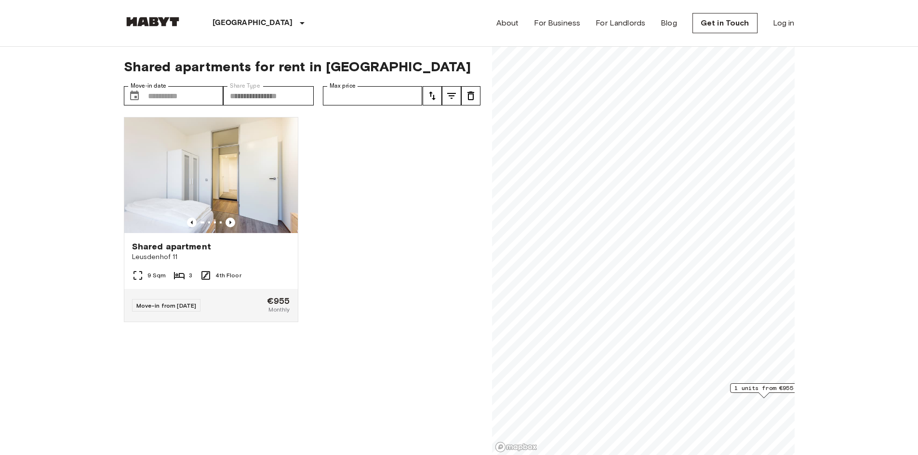
click at [450, 98] on icon "tune" at bounding box center [452, 96] width 12 height 12
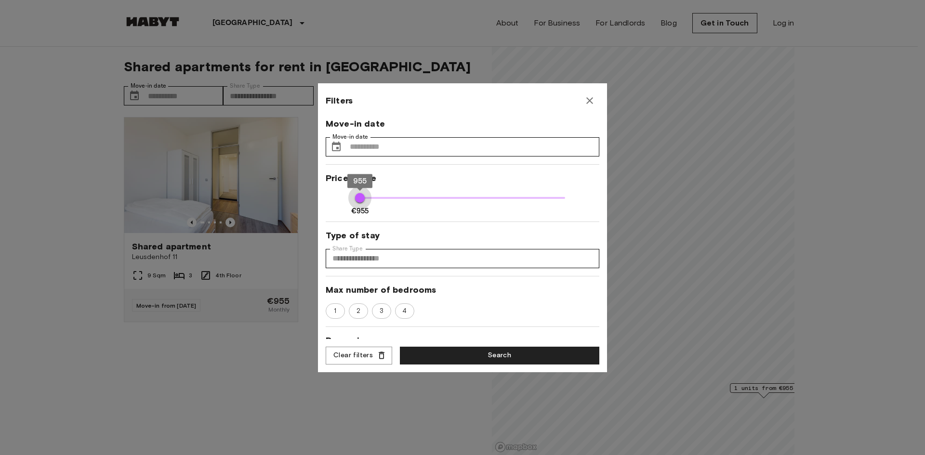
drag, startPoint x: 360, startPoint y: 196, endPoint x: 490, endPoint y: 197, distance: 130.1
click at [490, 197] on span "€955 €955 955 955" at bounding box center [462, 198] width 205 height 13
drag, startPoint x: 395, startPoint y: 194, endPoint x: 500, endPoint y: 198, distance: 105.1
click at [478, 194] on span "€955 €955 955 955" at bounding box center [462, 198] width 205 height 13
click at [504, 198] on span at bounding box center [462, 198] width 205 height 2
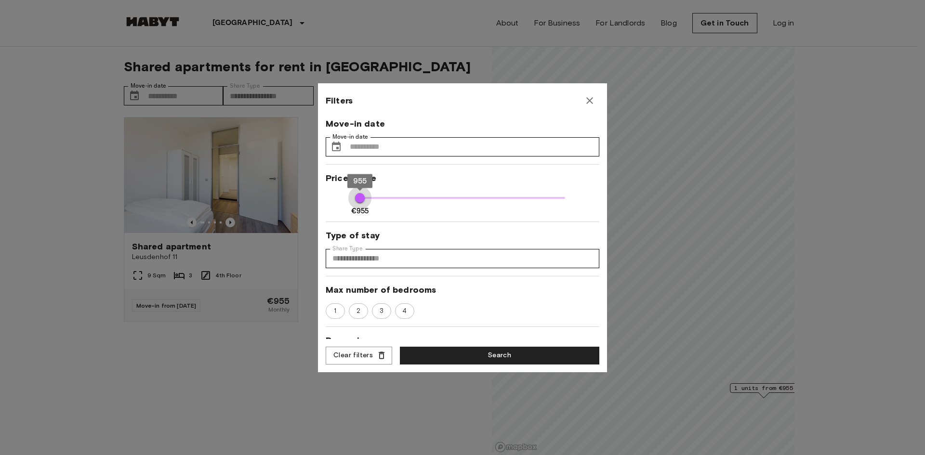
click at [505, 199] on span at bounding box center [462, 198] width 205 height 2
click at [593, 99] on icon "button" at bounding box center [590, 101] width 12 height 12
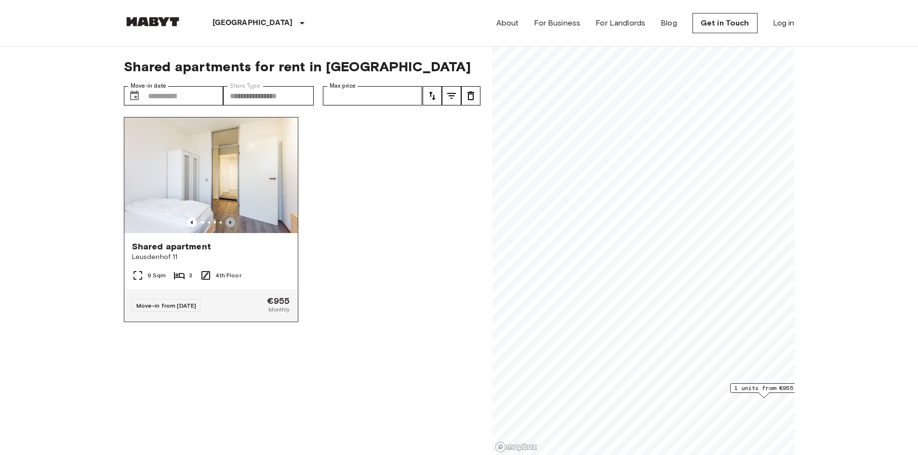
click at [228, 222] on icon "Previous image" at bounding box center [231, 223] width 10 height 10
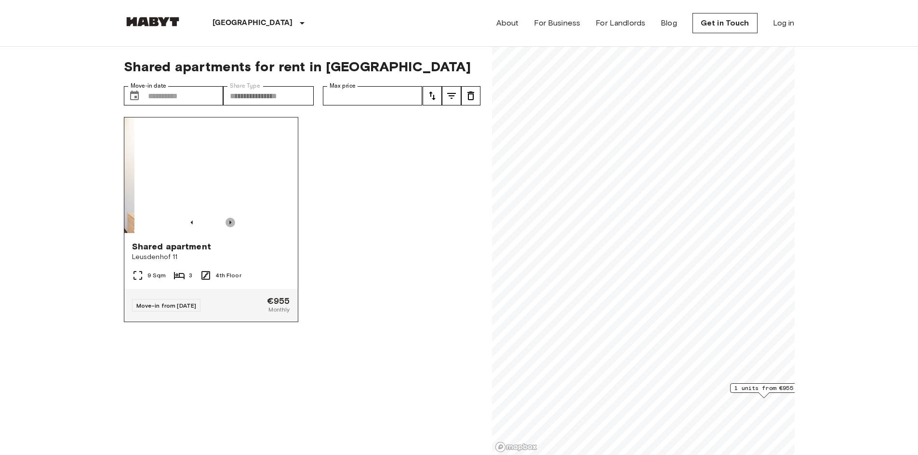
click at [228, 222] on icon "Previous image" at bounding box center [231, 223] width 10 height 10
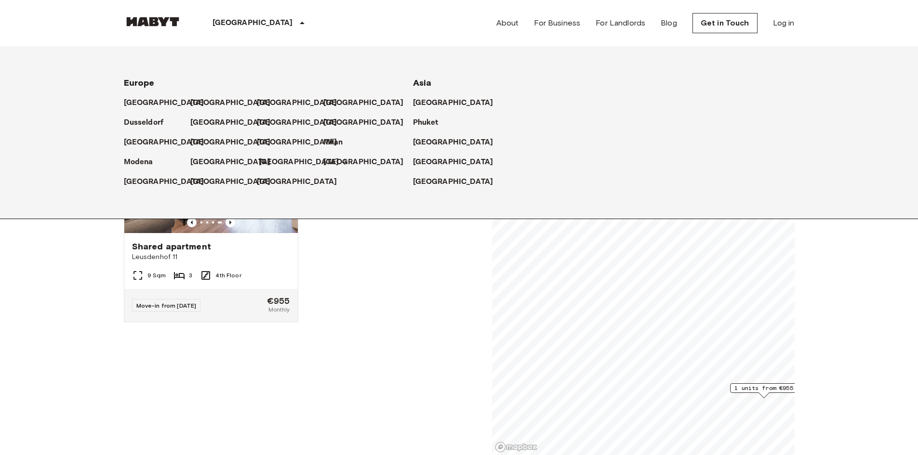
click at [264, 165] on p "[GEOGRAPHIC_DATA]" at bounding box center [299, 163] width 80 height 12
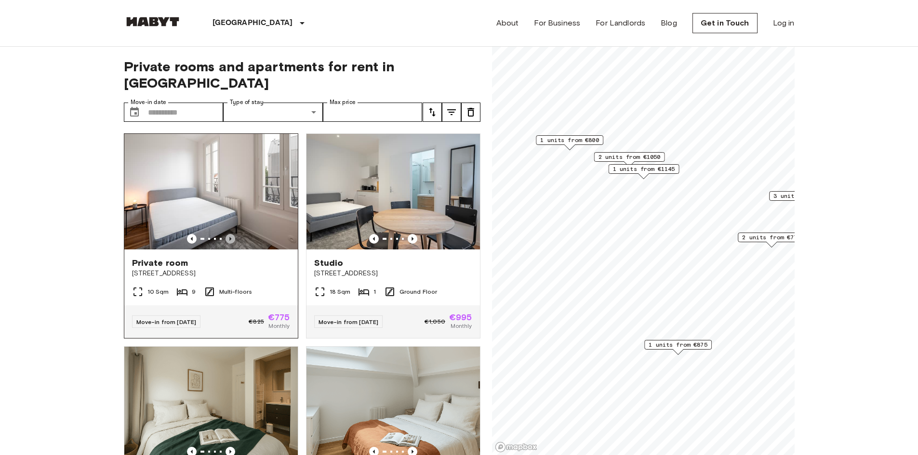
click at [226, 234] on icon "Previous image" at bounding box center [231, 239] width 10 height 10
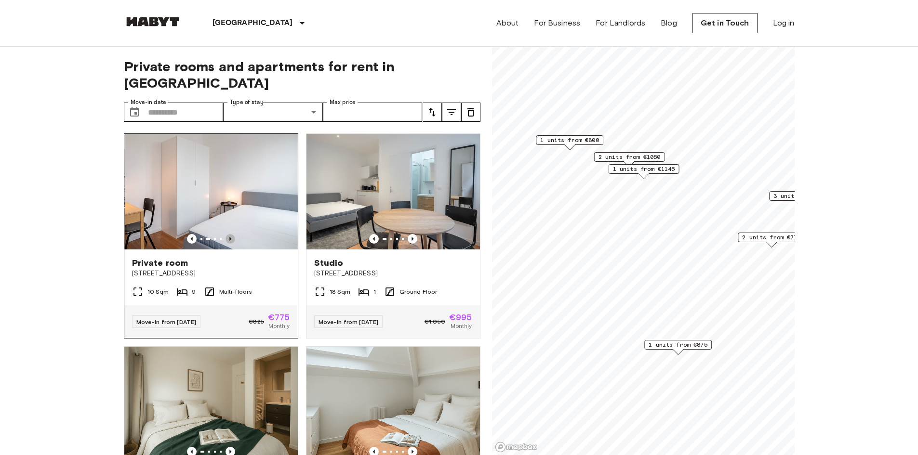
click at [226, 234] on icon "Previous image" at bounding box center [231, 239] width 10 height 10
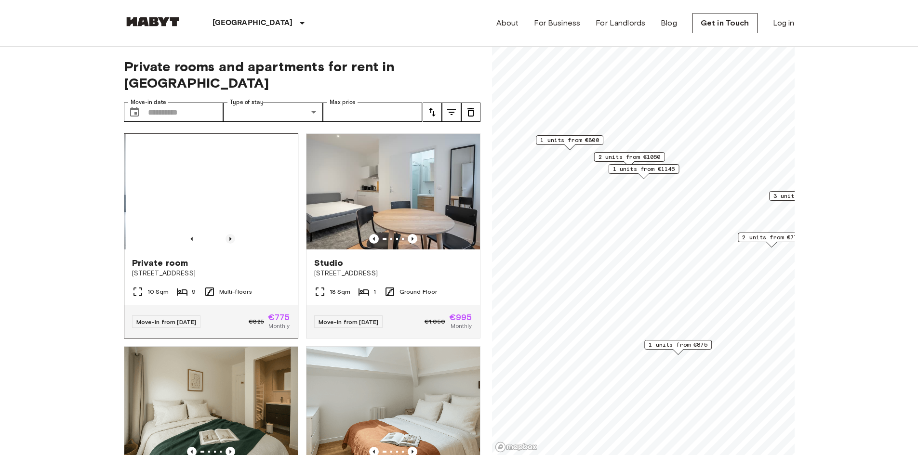
click at [226, 234] on icon "Previous image" at bounding box center [231, 239] width 10 height 10
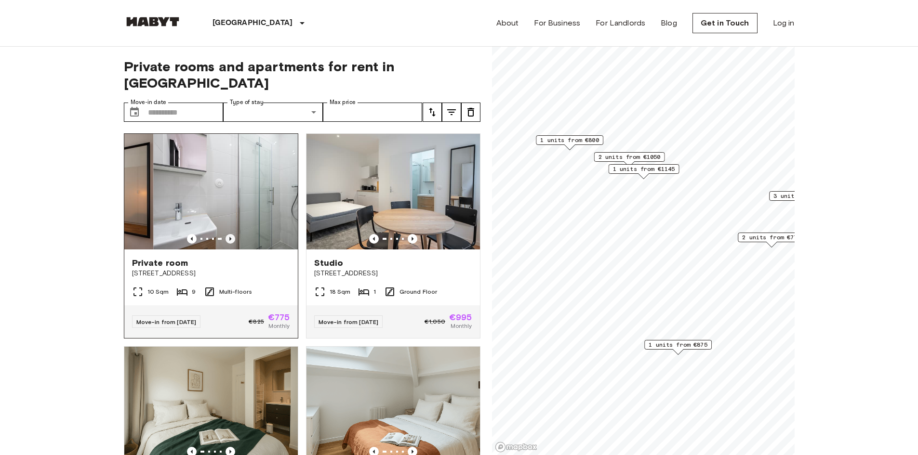
click at [226, 234] on icon "Previous image" at bounding box center [231, 239] width 10 height 10
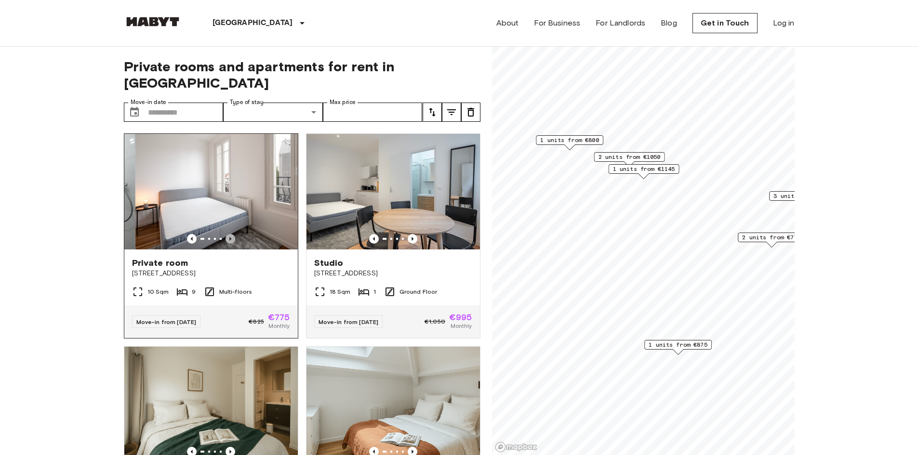
click at [226, 234] on icon "Previous image" at bounding box center [231, 239] width 10 height 10
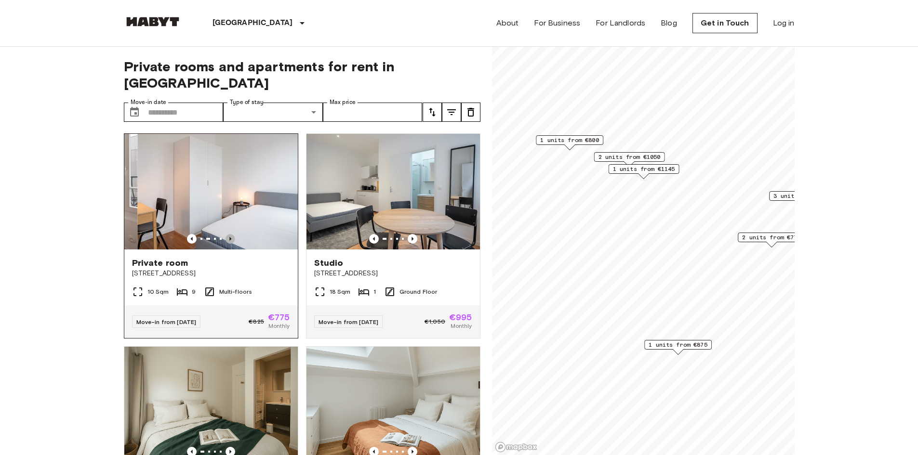
click at [226, 234] on icon "Previous image" at bounding box center [231, 239] width 10 height 10
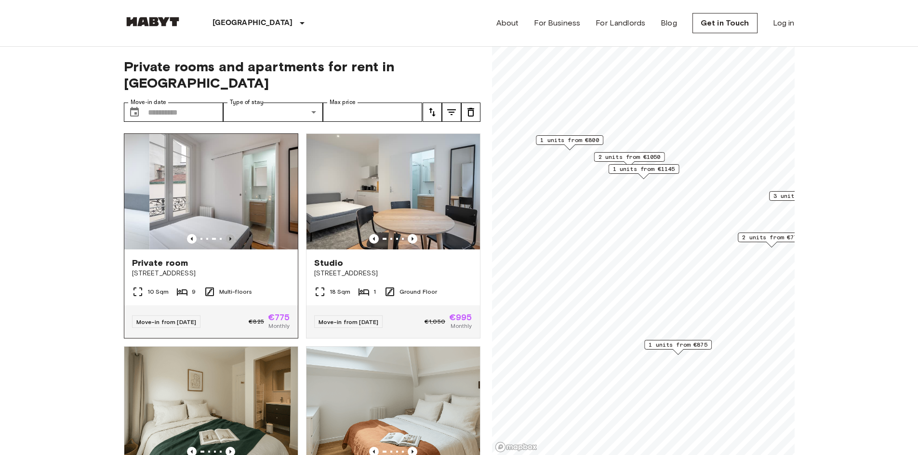
click at [226, 234] on icon "Previous image" at bounding box center [231, 239] width 10 height 10
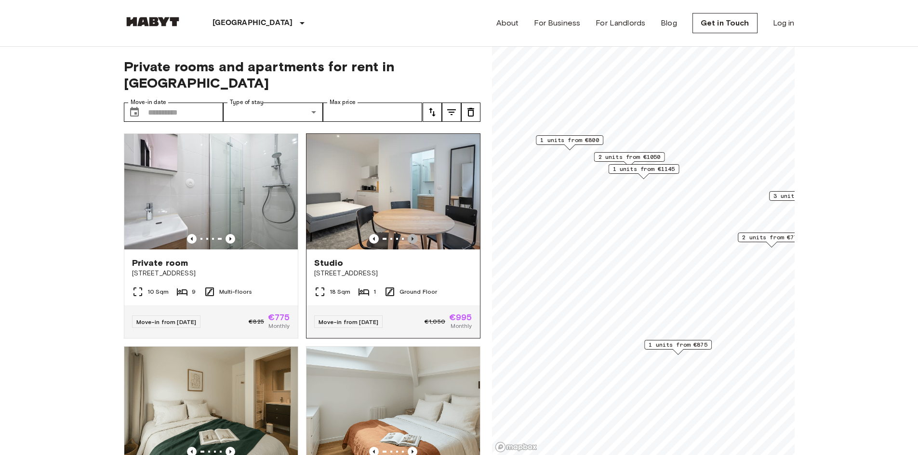
click at [408, 234] on icon "Previous image" at bounding box center [413, 239] width 10 height 10
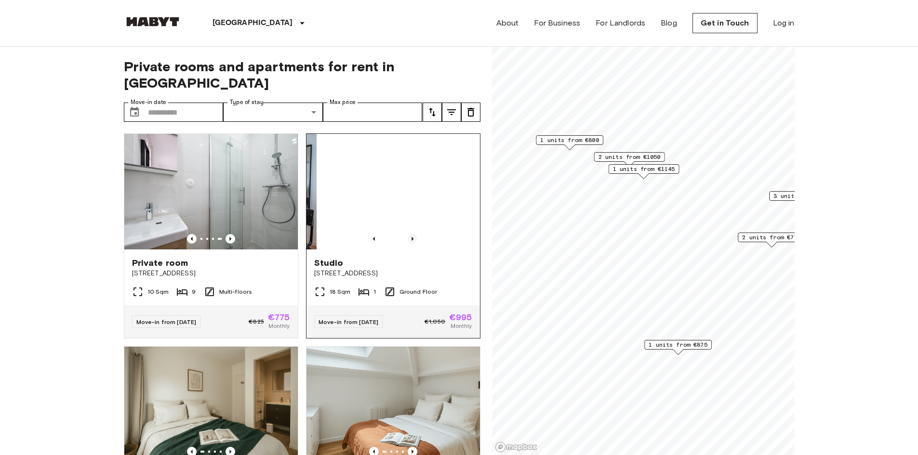
click at [408, 234] on icon "Previous image" at bounding box center [413, 239] width 10 height 10
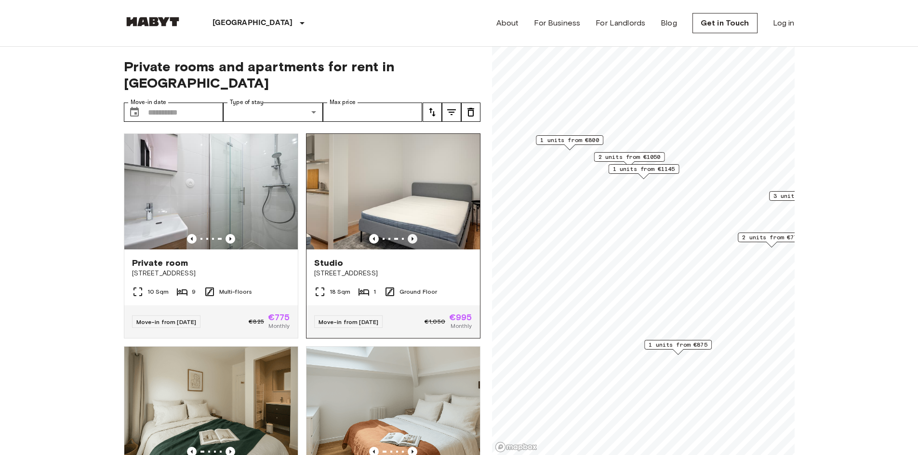
click at [408, 234] on icon "Previous image" at bounding box center [413, 239] width 10 height 10
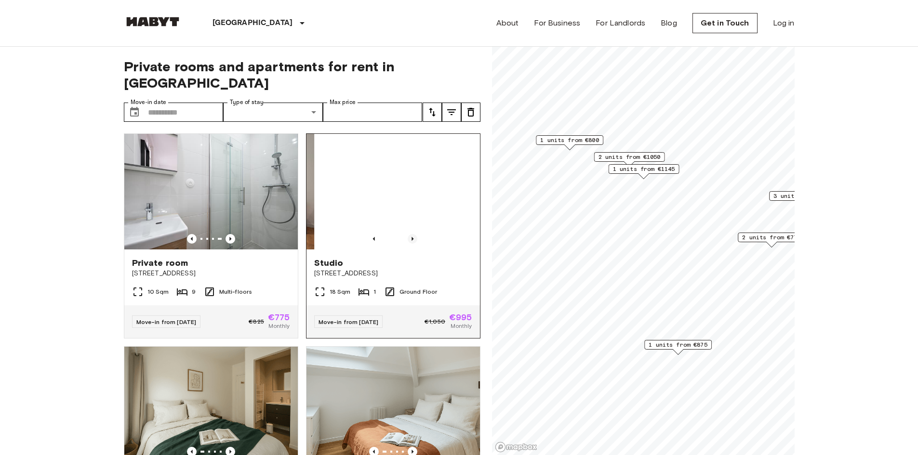
click at [408, 234] on icon "Previous image" at bounding box center [413, 239] width 10 height 10
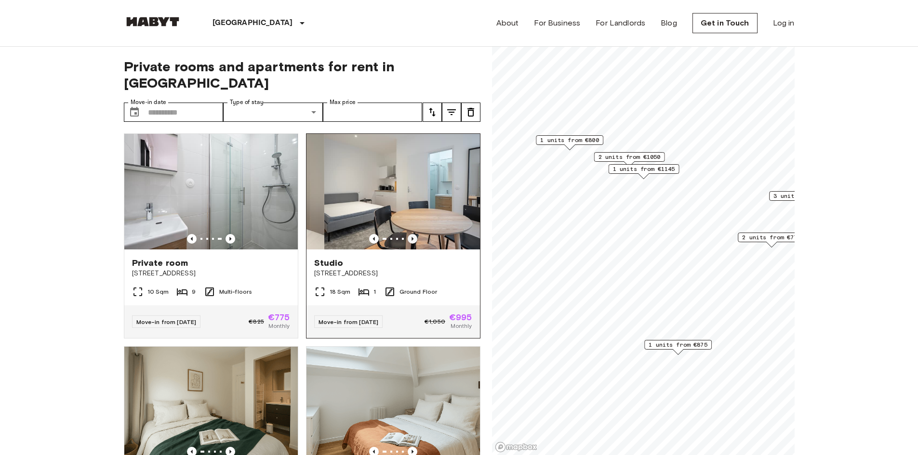
click at [408, 234] on icon "Previous image" at bounding box center [413, 239] width 10 height 10
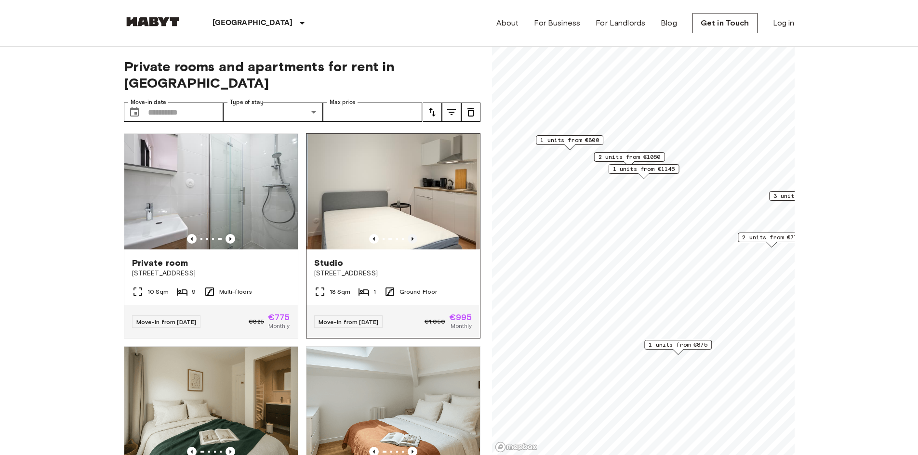
click at [408, 234] on icon "Previous image" at bounding box center [413, 239] width 10 height 10
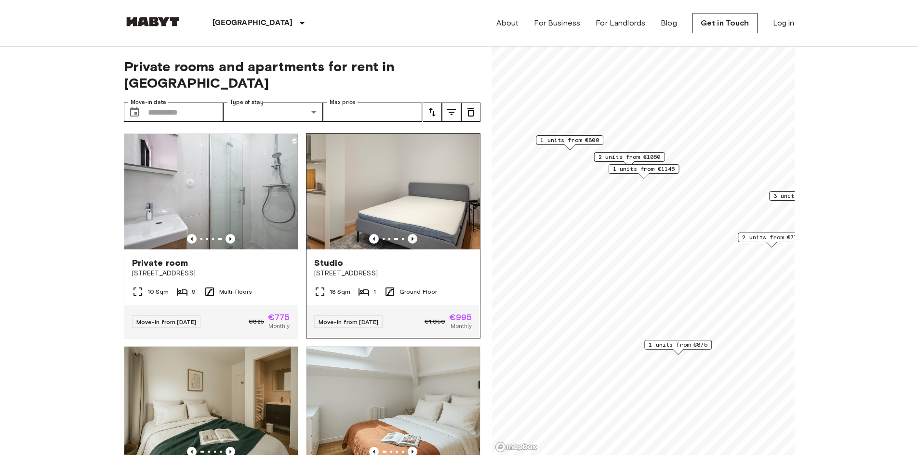
click at [408, 234] on icon "Previous image" at bounding box center [413, 239] width 10 height 10
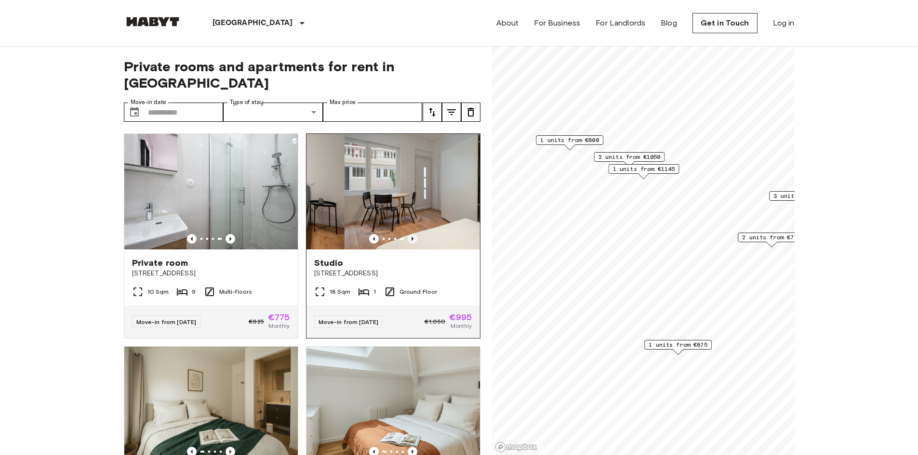
click at [408, 234] on icon "Previous image" at bounding box center [413, 239] width 10 height 10
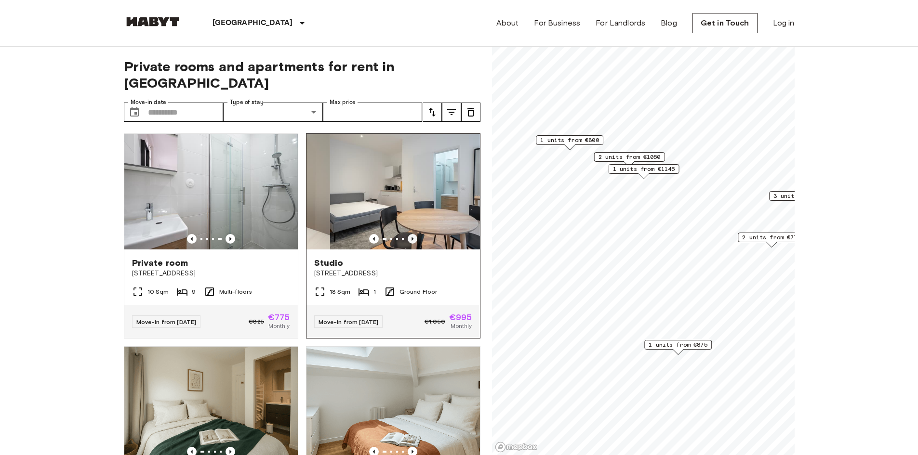
click at [408, 234] on icon "Previous image" at bounding box center [413, 239] width 10 height 10
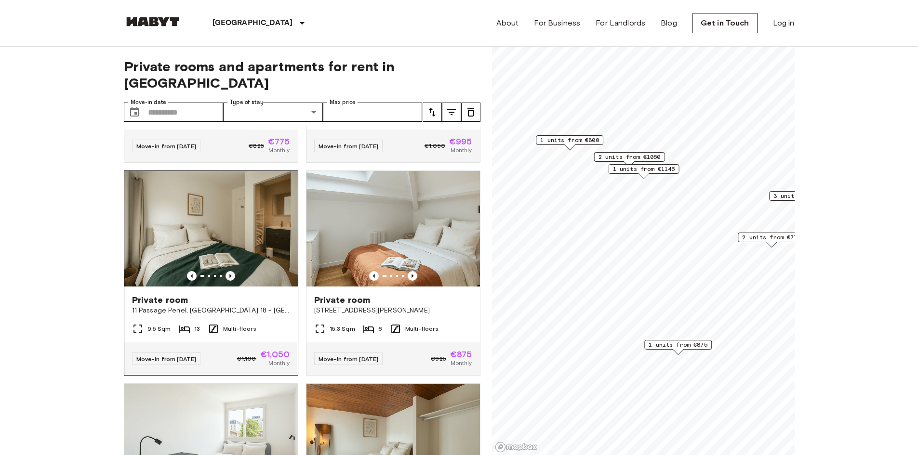
scroll to position [193, 0]
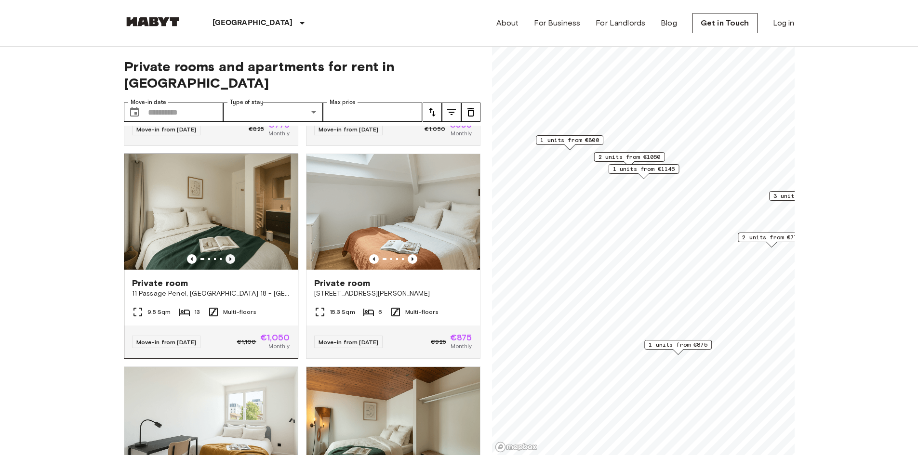
click at [226, 254] on icon "Previous image" at bounding box center [231, 259] width 10 height 10
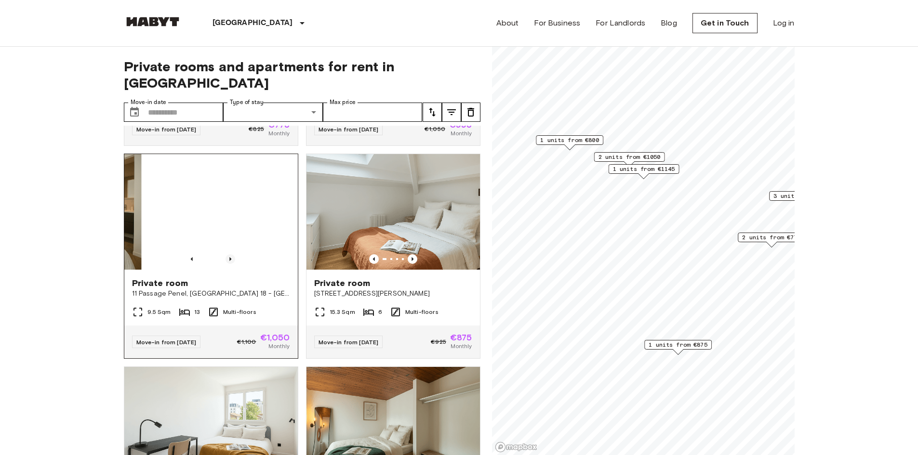
click at [226, 254] on icon "Previous image" at bounding box center [231, 259] width 10 height 10
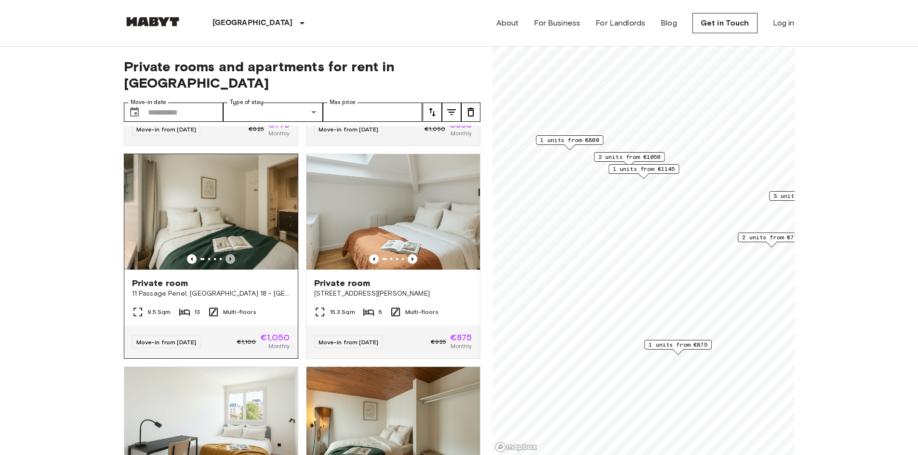
click at [226, 254] on icon "Previous image" at bounding box center [231, 259] width 10 height 10
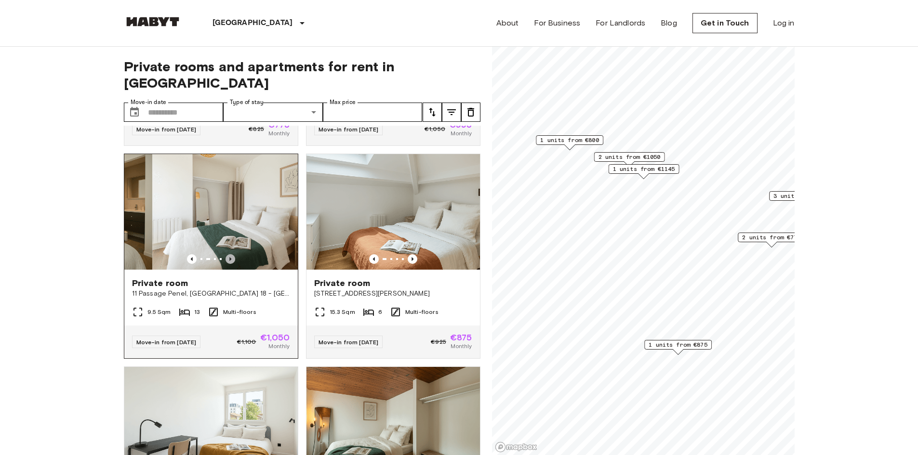
click at [226, 254] on icon "Previous image" at bounding box center [231, 259] width 10 height 10
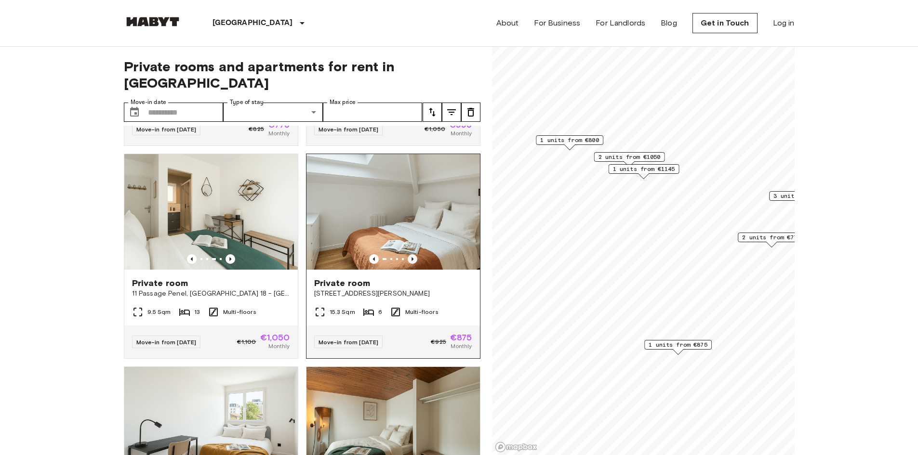
click at [409, 254] on icon "Previous image" at bounding box center [413, 259] width 10 height 10
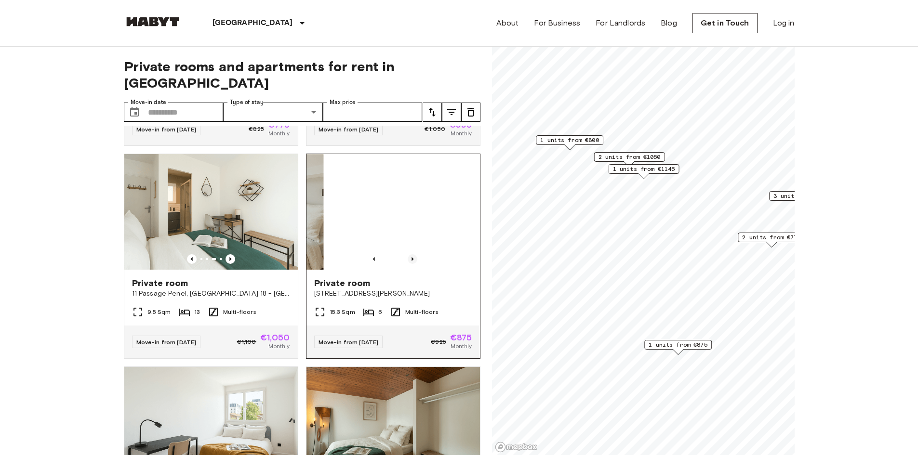
click at [409, 254] on icon "Previous image" at bounding box center [413, 259] width 10 height 10
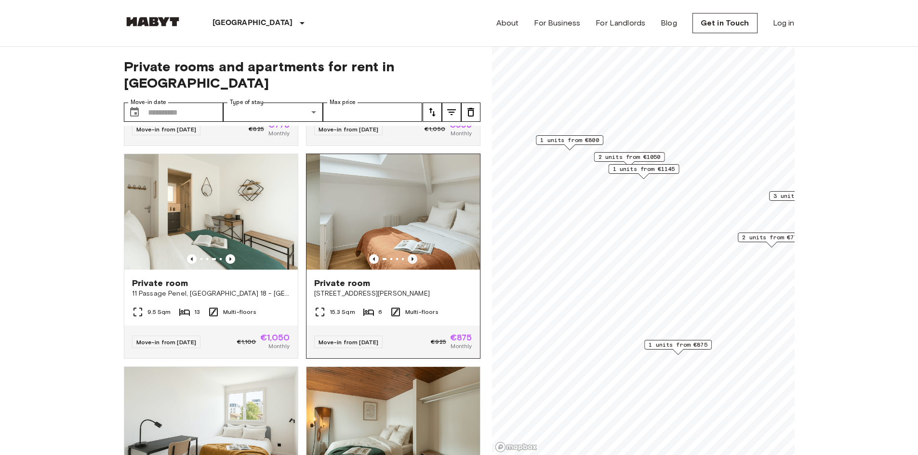
click at [409, 254] on icon "Previous image" at bounding box center [413, 259] width 10 height 10
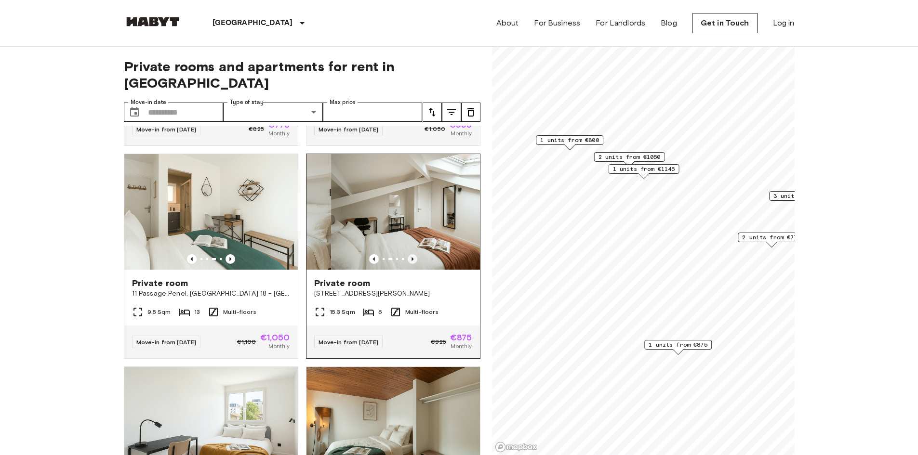
click at [409, 254] on icon "Previous image" at bounding box center [413, 259] width 10 height 10
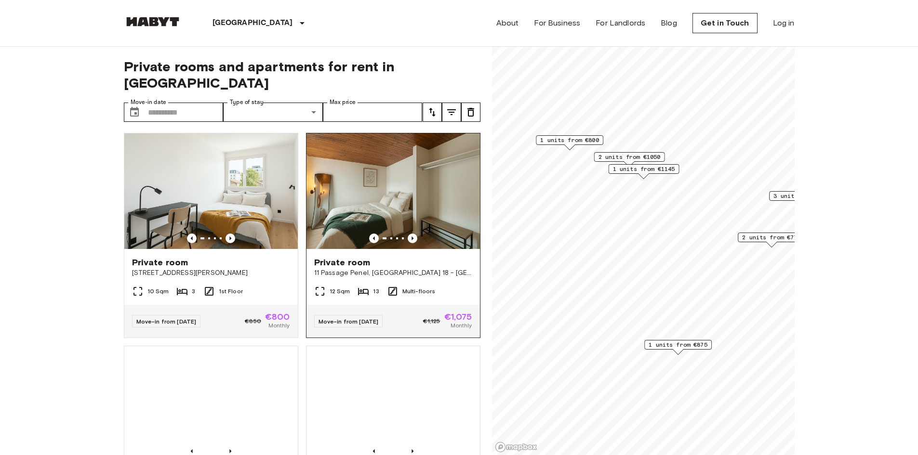
scroll to position [434, 0]
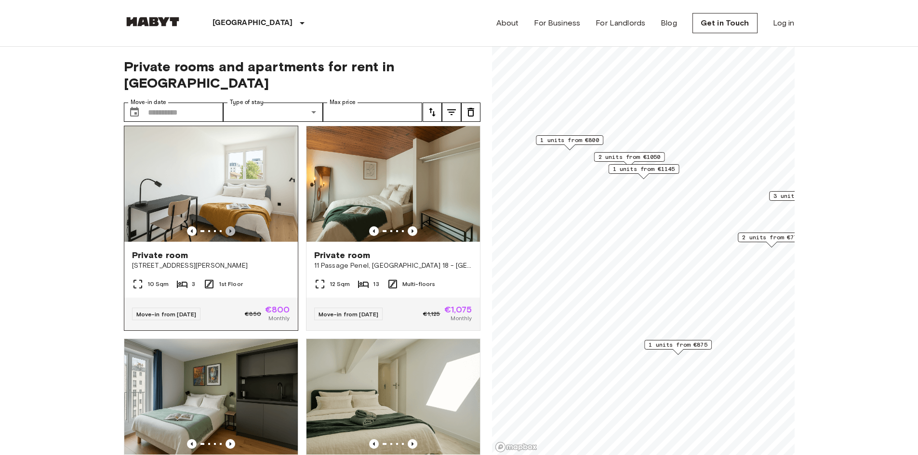
click at [228, 226] on icon "Previous image" at bounding box center [231, 231] width 10 height 10
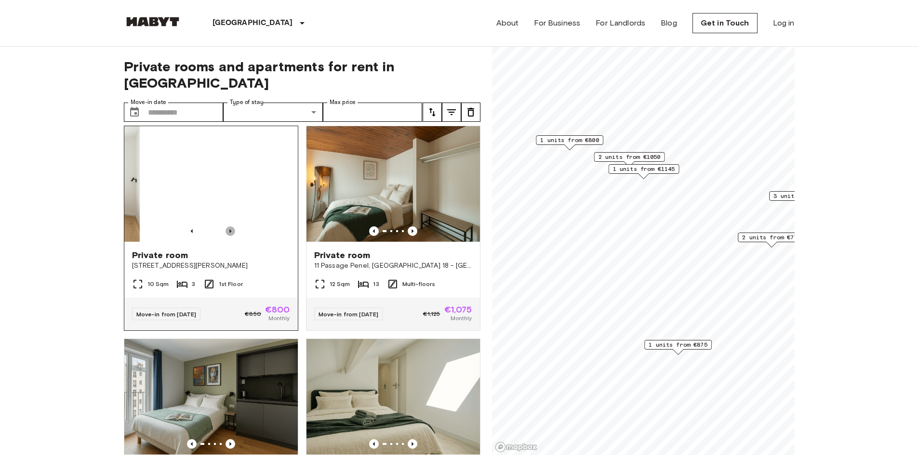
click at [228, 226] on icon "Previous image" at bounding box center [231, 231] width 10 height 10
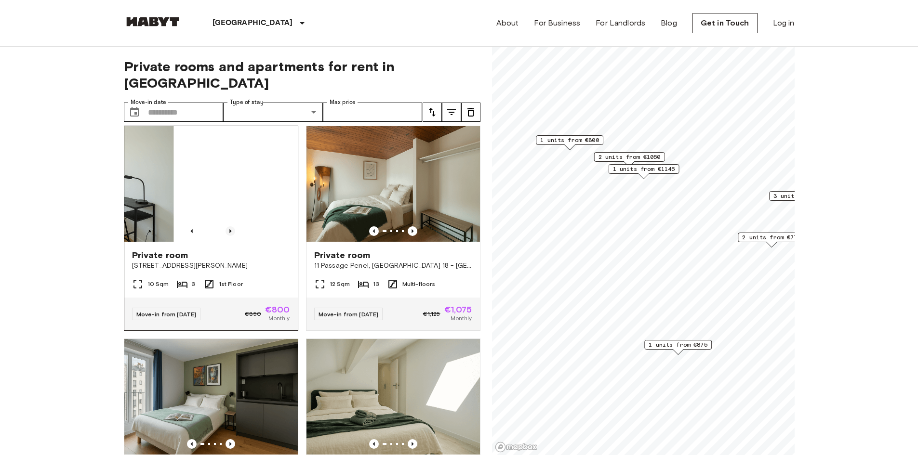
click at [228, 226] on icon "Previous image" at bounding box center [231, 231] width 10 height 10
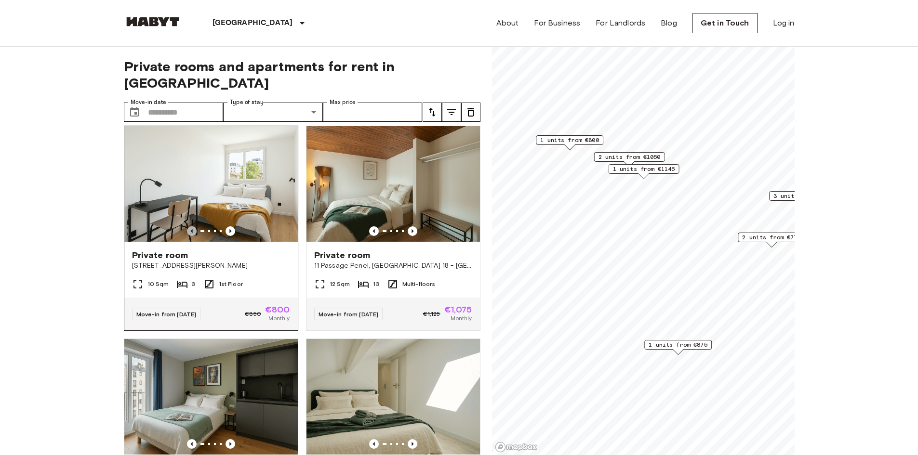
click at [191, 226] on icon "Previous image" at bounding box center [192, 231] width 10 height 10
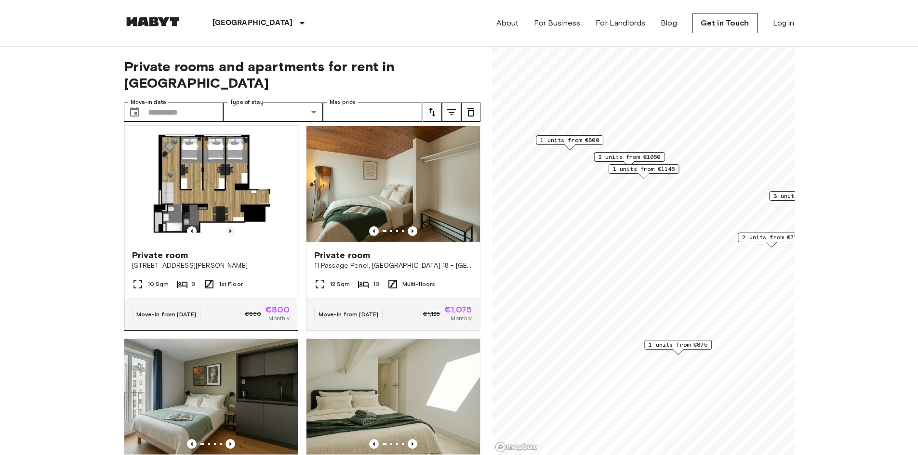
click at [228, 226] on icon "Previous image" at bounding box center [231, 231] width 10 height 10
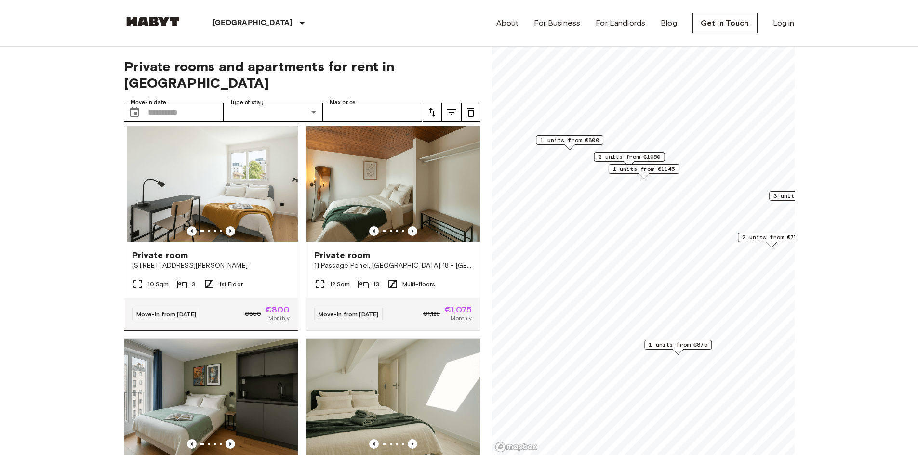
click at [228, 226] on icon "Previous image" at bounding box center [231, 231] width 10 height 10
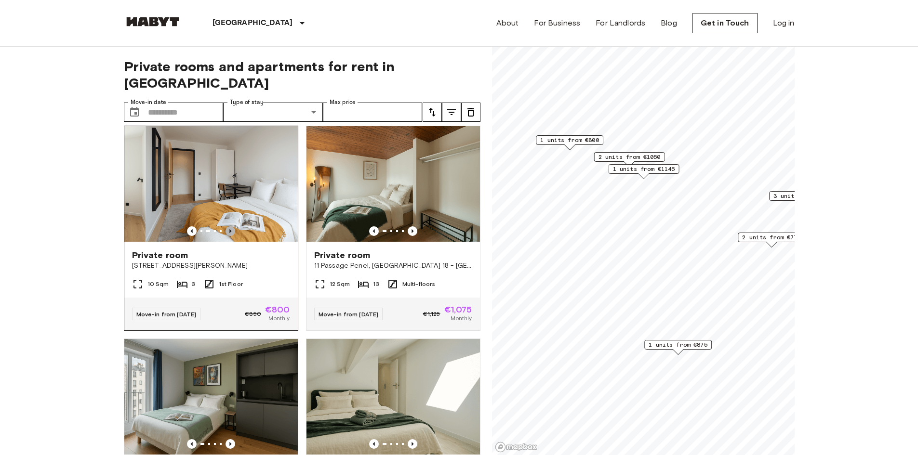
click at [228, 226] on icon "Previous image" at bounding box center [231, 231] width 10 height 10
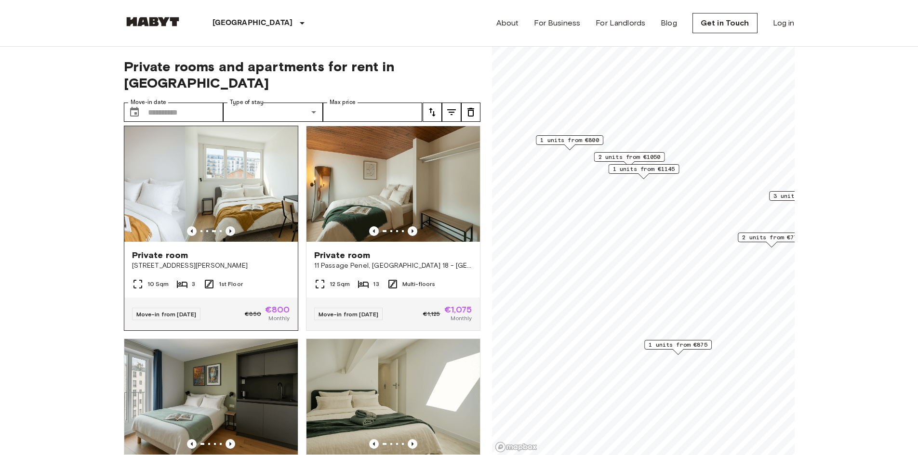
click at [228, 226] on icon "Previous image" at bounding box center [231, 231] width 10 height 10
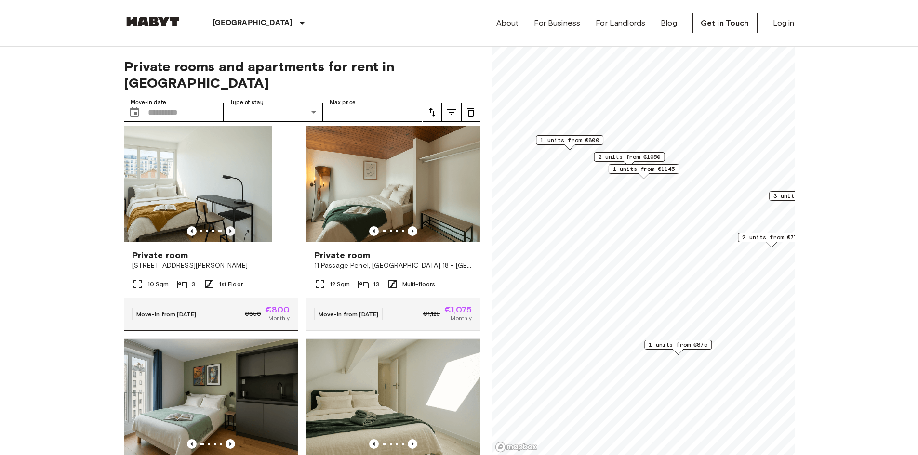
click at [228, 226] on icon "Previous image" at bounding box center [231, 231] width 10 height 10
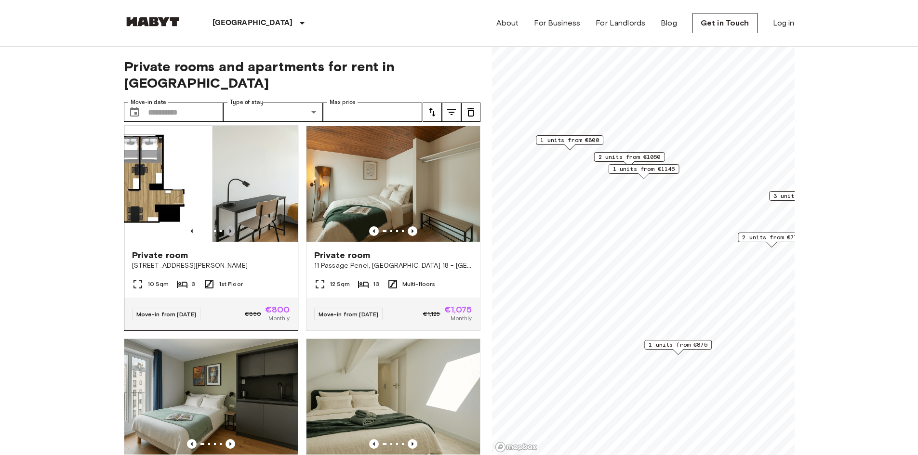
click at [228, 226] on icon "Previous image" at bounding box center [231, 231] width 10 height 10
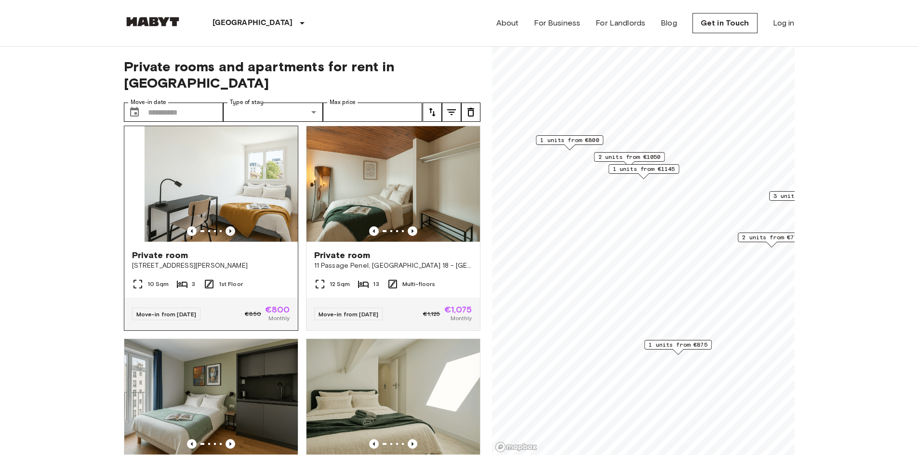
click at [228, 226] on icon "Previous image" at bounding box center [231, 231] width 10 height 10
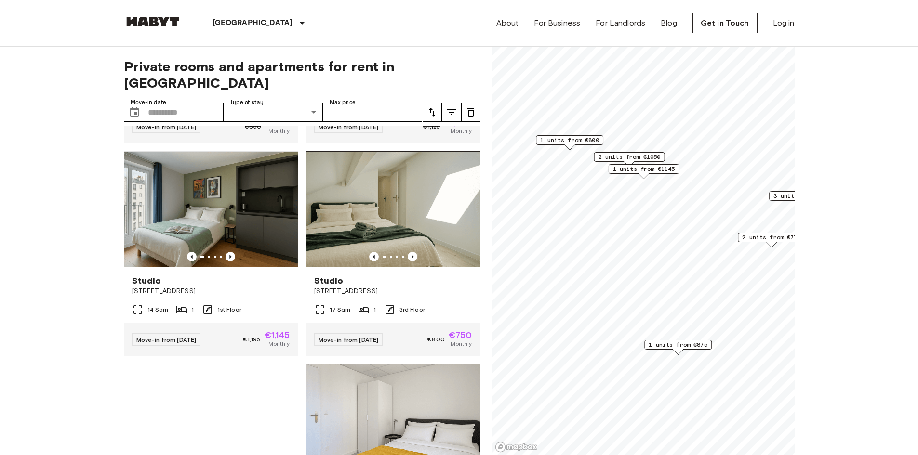
scroll to position [626, 0]
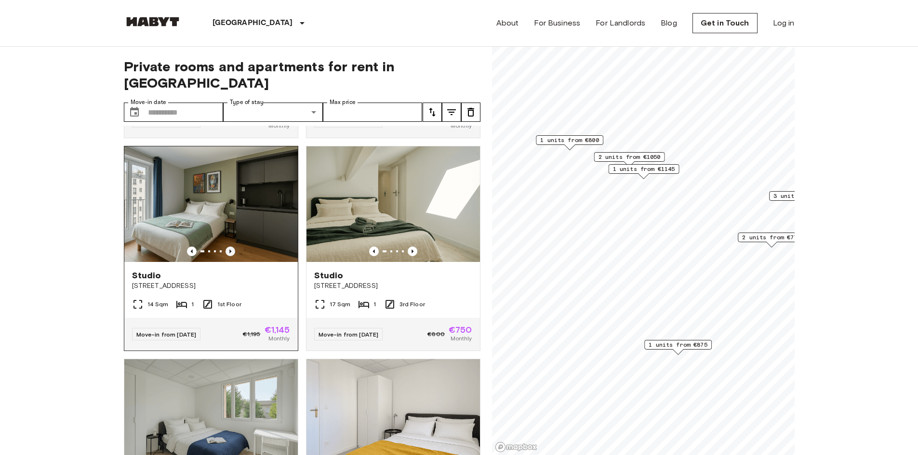
click at [229, 249] on icon "Previous image" at bounding box center [231, 252] width 10 height 10
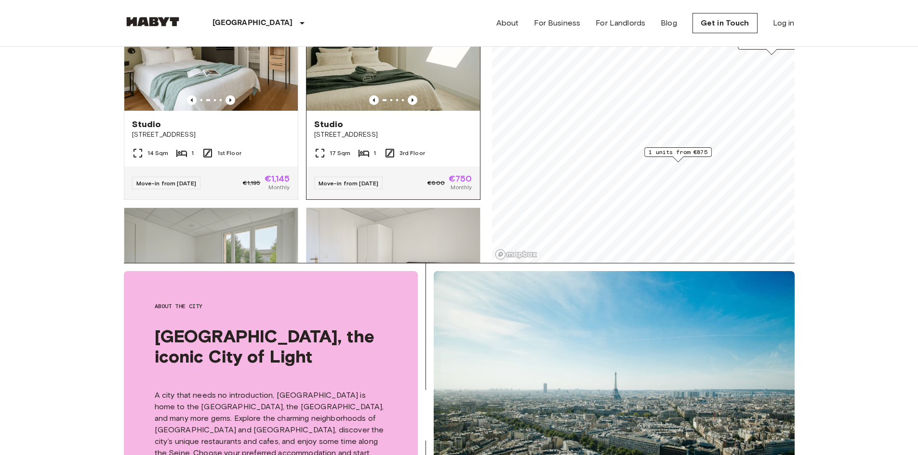
scroll to position [576, 0]
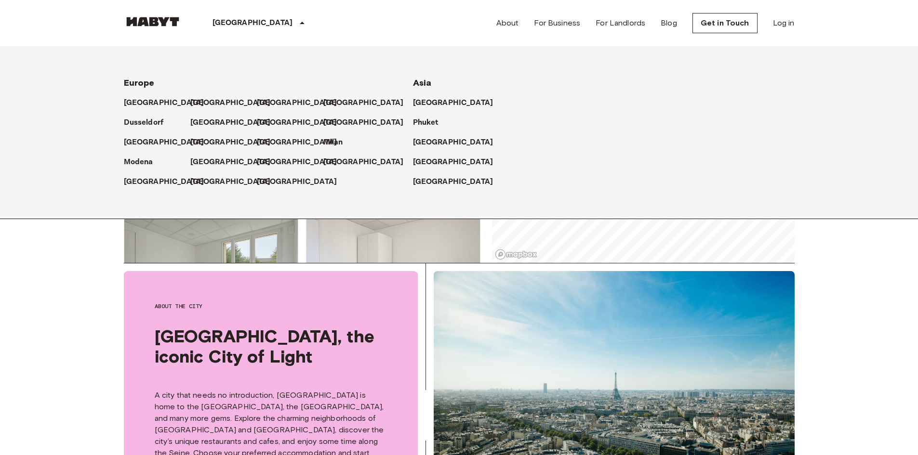
click at [225, 21] on p "[GEOGRAPHIC_DATA]" at bounding box center [253, 23] width 80 height 12
click at [150, 163] on p "Modena" at bounding box center [140, 163] width 29 height 12
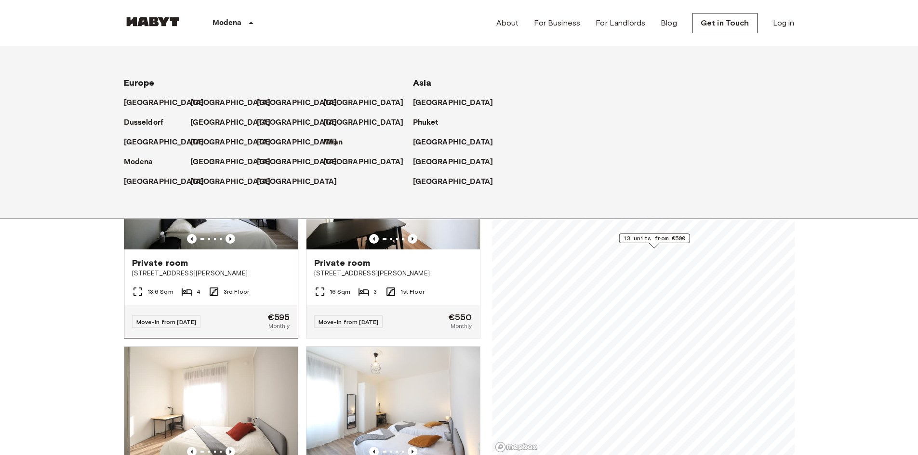
click at [135, 316] on div "Move-in from [DATE]" at bounding box center [166, 322] width 69 height 13
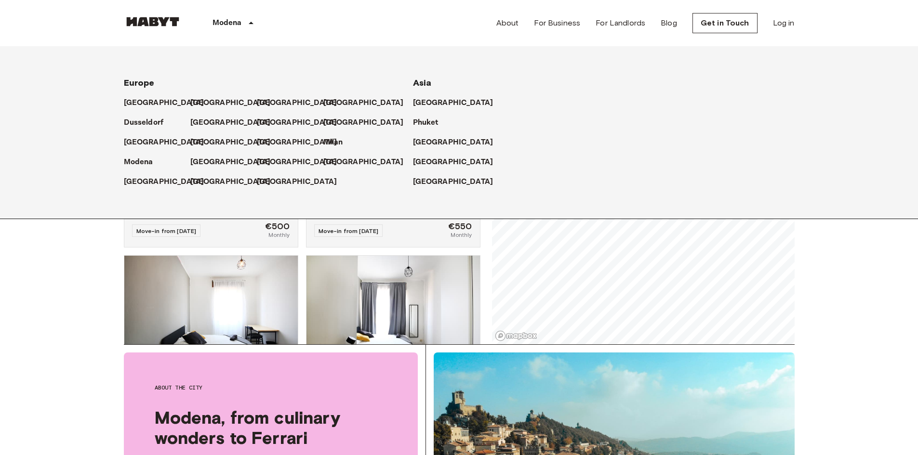
scroll to position [241, 0]
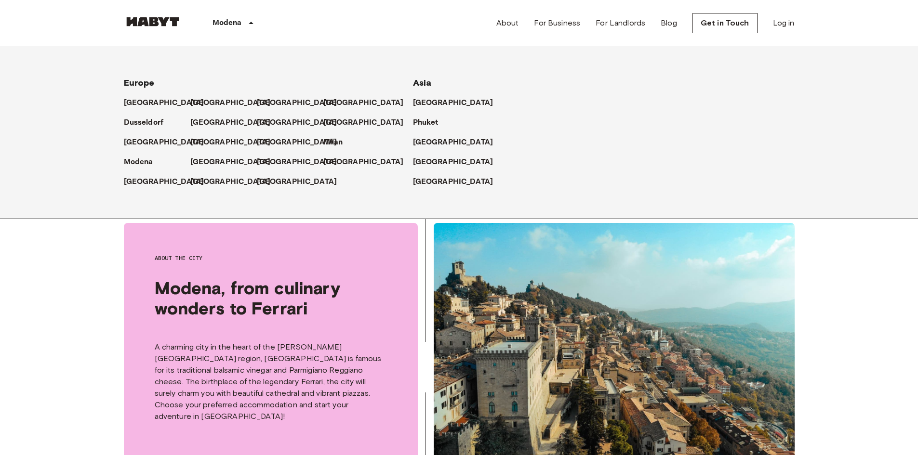
click at [235, 32] on div "Modena" at bounding box center [235, 23] width 106 height 46
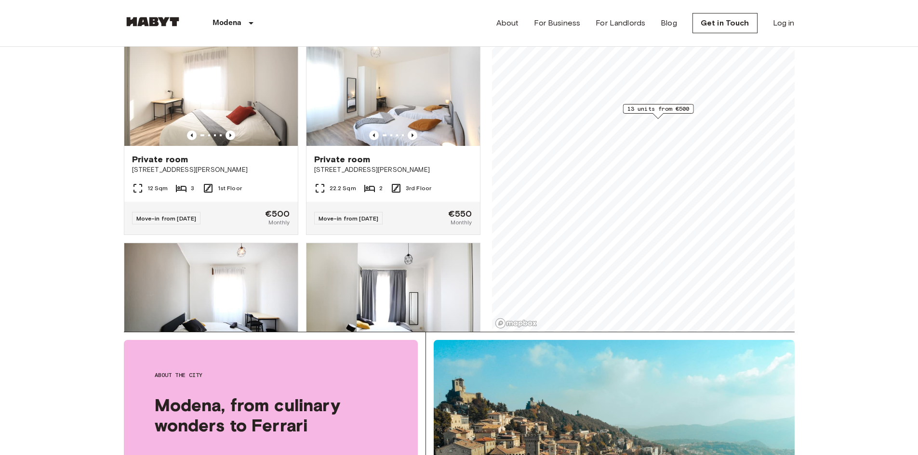
scroll to position [96, 0]
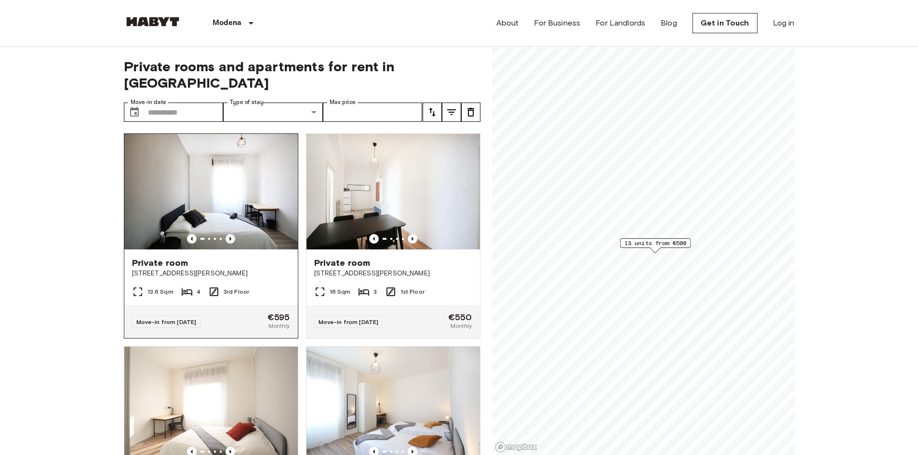
click at [227, 234] on icon "Previous image" at bounding box center [231, 239] width 10 height 10
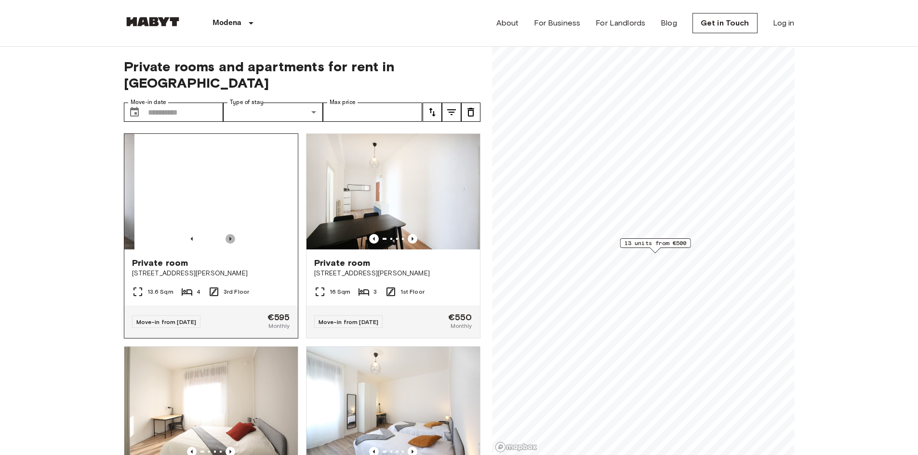
click at [227, 234] on icon "Previous image" at bounding box center [231, 239] width 10 height 10
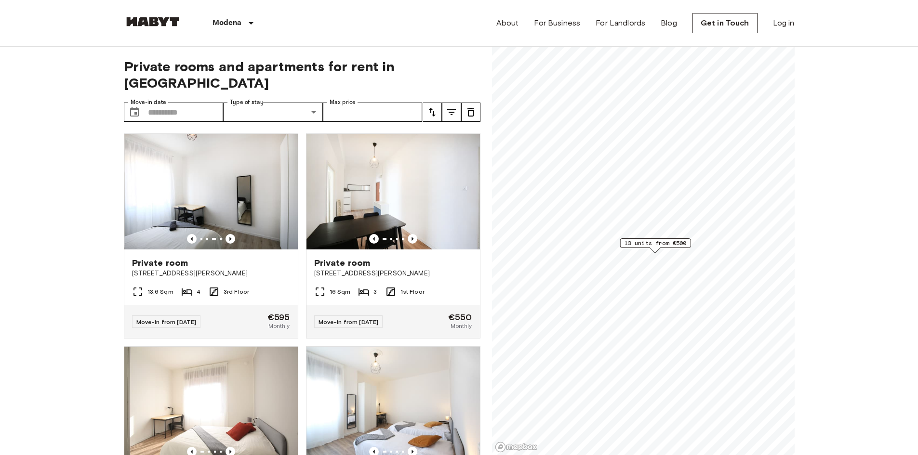
click at [452, 106] on icon "tune" at bounding box center [452, 112] width 12 height 12
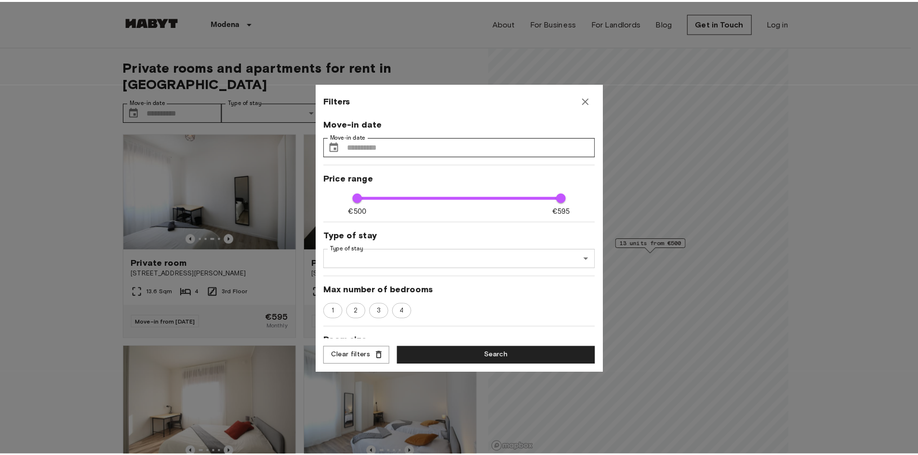
scroll to position [99, 0]
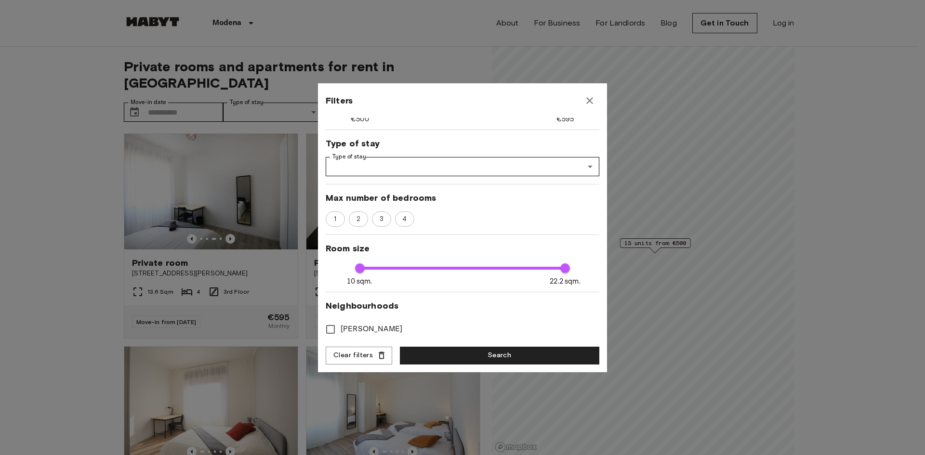
click at [360, 200] on div "Move-in date Move-in date ​ Move-in date Price range €500 €595 500 595 Type of …" at bounding box center [463, 229] width 274 height 222
click at [359, 215] on span "2" at bounding box center [358, 219] width 14 height 10
type input "***"
type input "**"
click at [455, 350] on button "Search" at bounding box center [499, 356] width 199 height 18
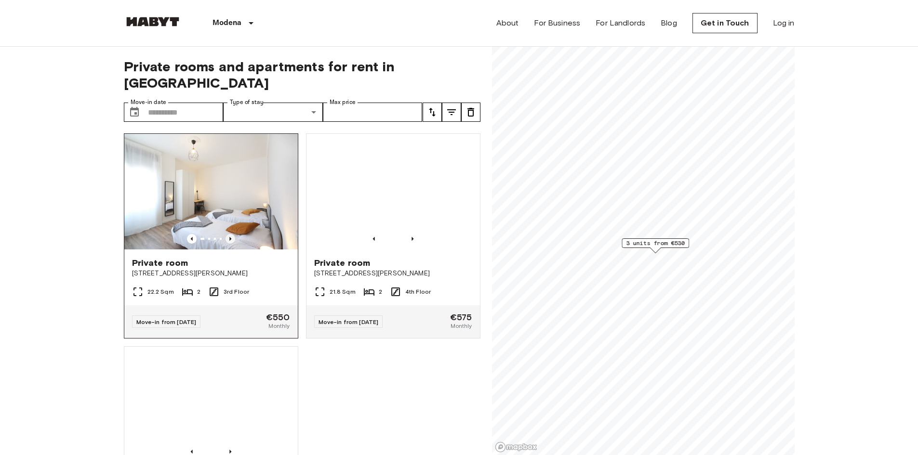
click at [229, 237] on icon "Previous image" at bounding box center [230, 239] width 2 height 4
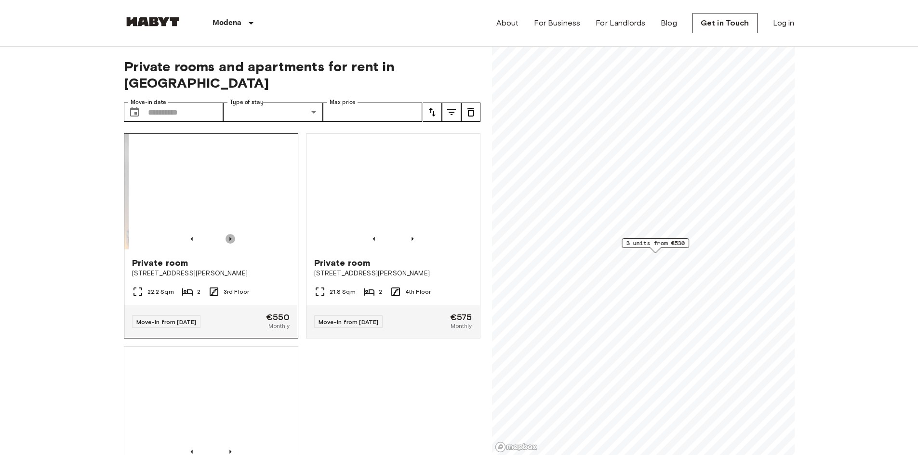
click at [229, 237] on icon "Previous image" at bounding box center [230, 239] width 2 height 4
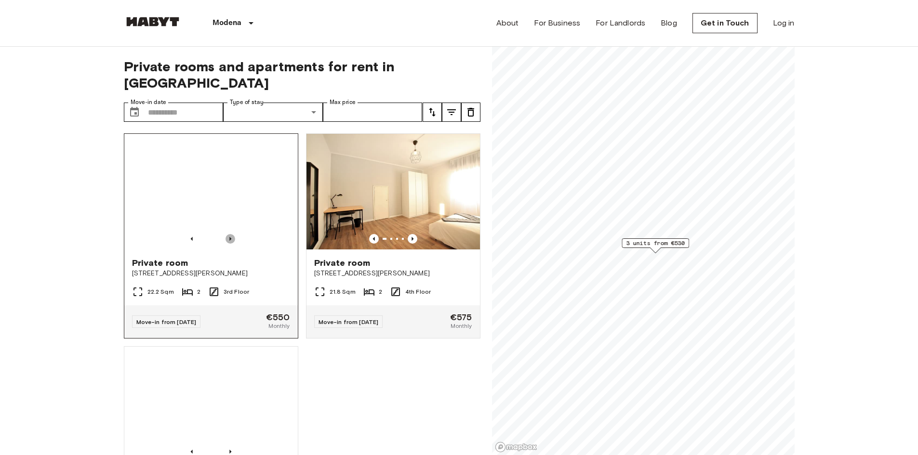
click at [229, 237] on icon "Previous image" at bounding box center [230, 239] width 2 height 4
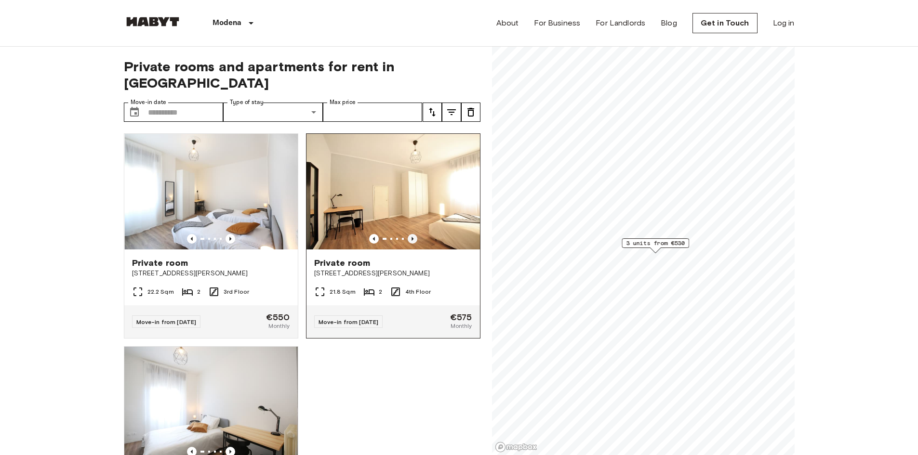
click at [408, 234] on icon "Previous image" at bounding box center [413, 239] width 10 height 10
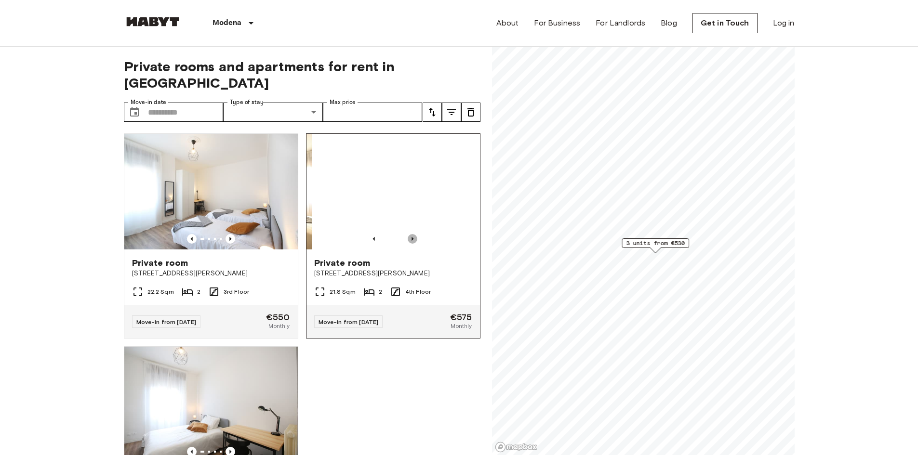
click at [408, 234] on icon "Previous image" at bounding box center [413, 239] width 10 height 10
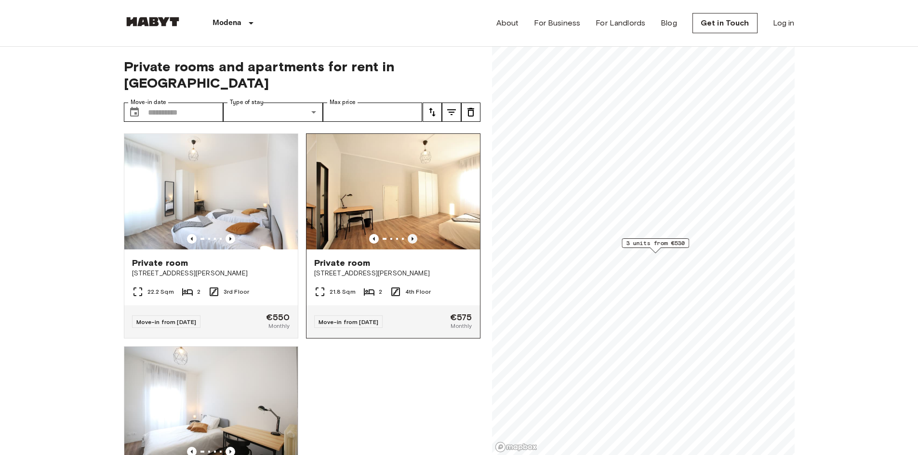
click at [408, 234] on icon "Previous image" at bounding box center [413, 239] width 10 height 10
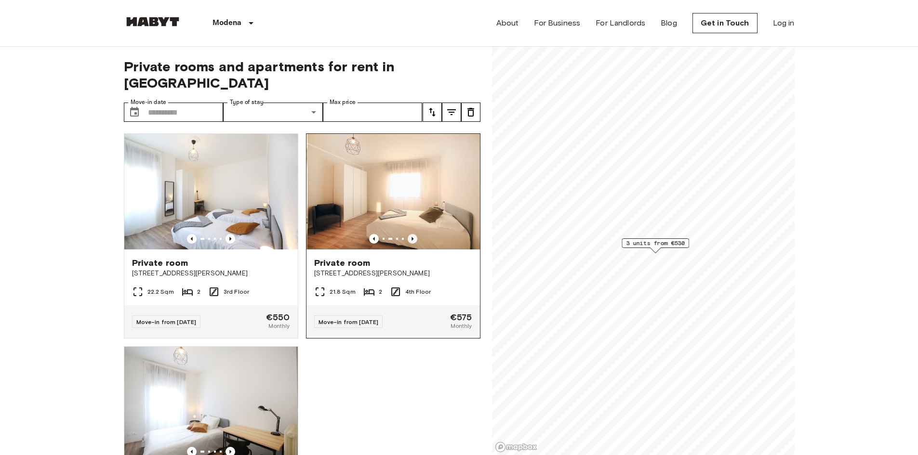
click at [408, 234] on icon "Previous image" at bounding box center [413, 239] width 10 height 10
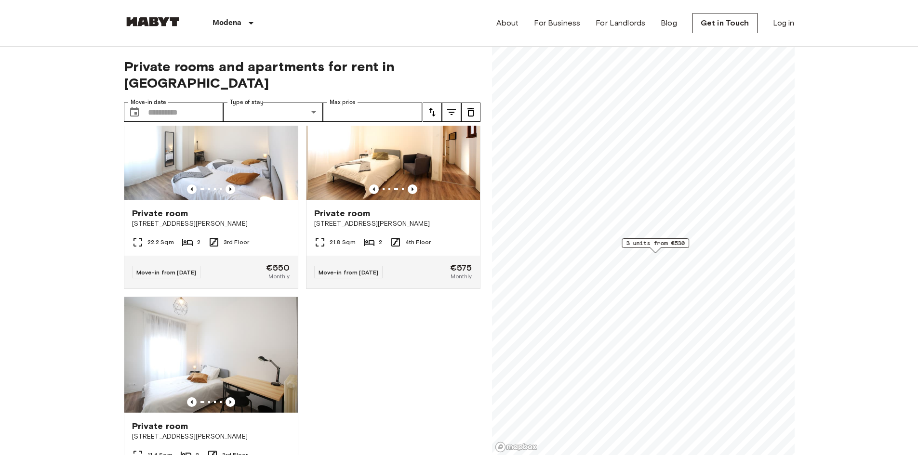
scroll to position [116, 0]
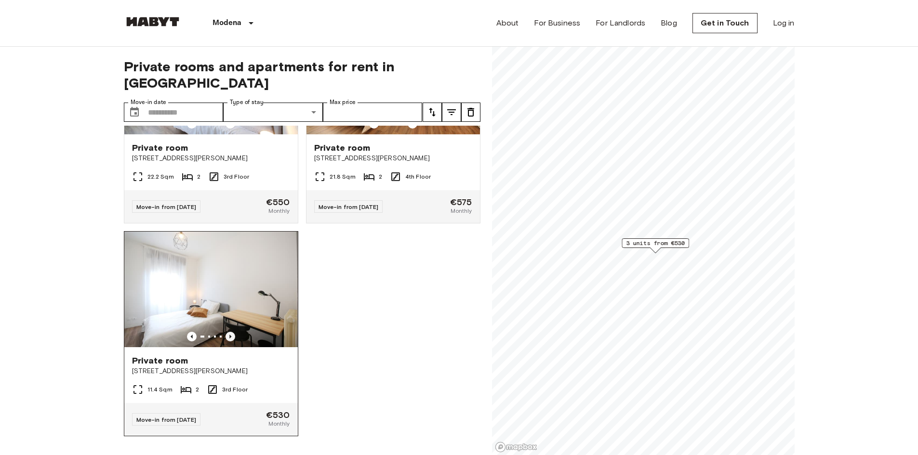
click at [227, 332] on icon "Previous image" at bounding box center [231, 337] width 10 height 10
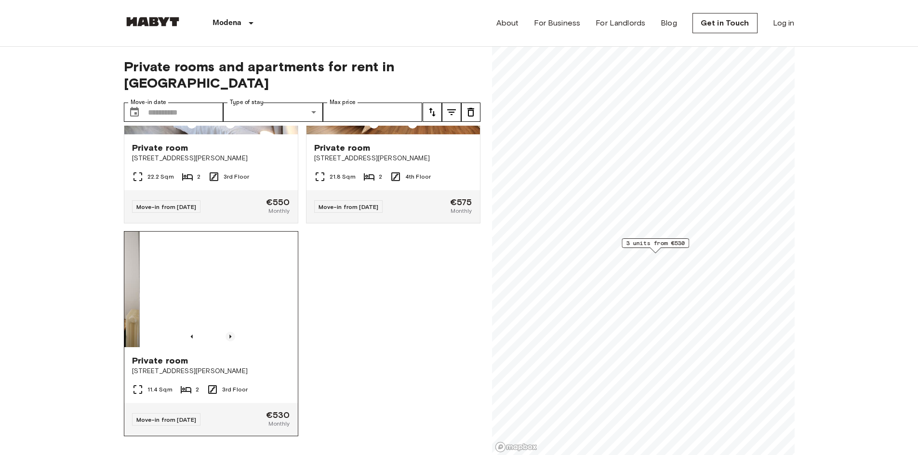
click at [227, 332] on icon "Previous image" at bounding box center [231, 337] width 10 height 10
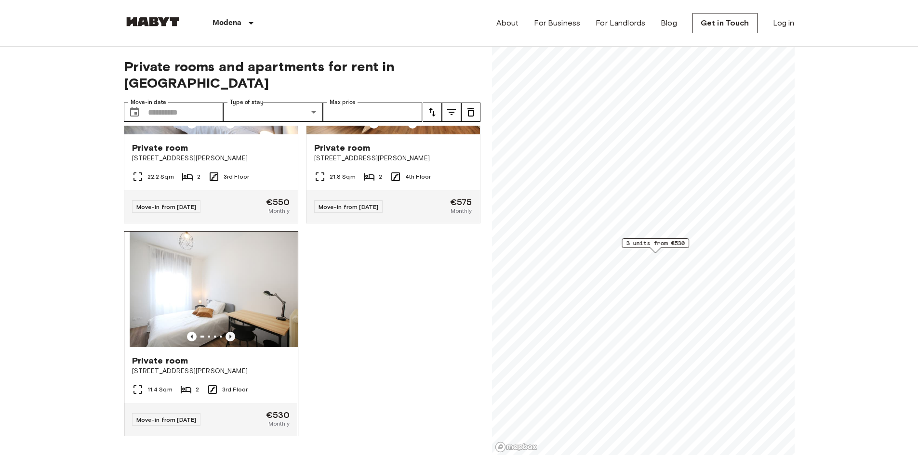
click at [227, 332] on icon "Previous image" at bounding box center [231, 337] width 10 height 10
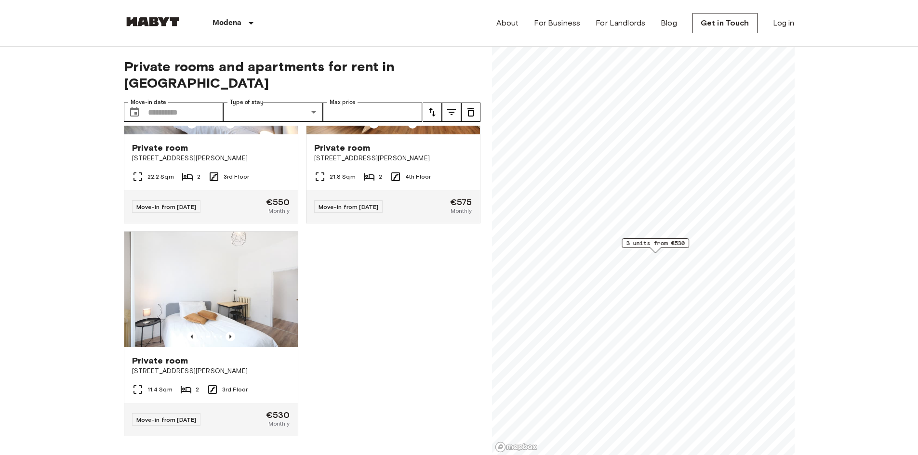
scroll to position [0, 0]
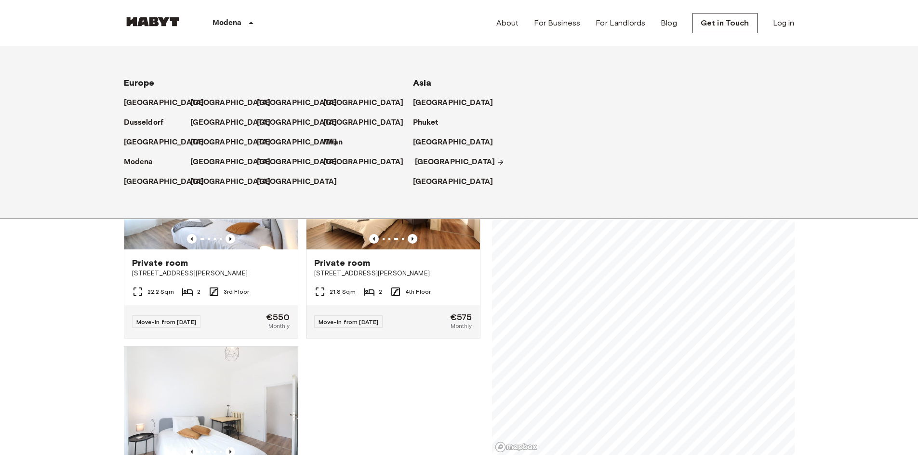
click at [437, 161] on p "[GEOGRAPHIC_DATA]" at bounding box center [455, 163] width 80 height 12
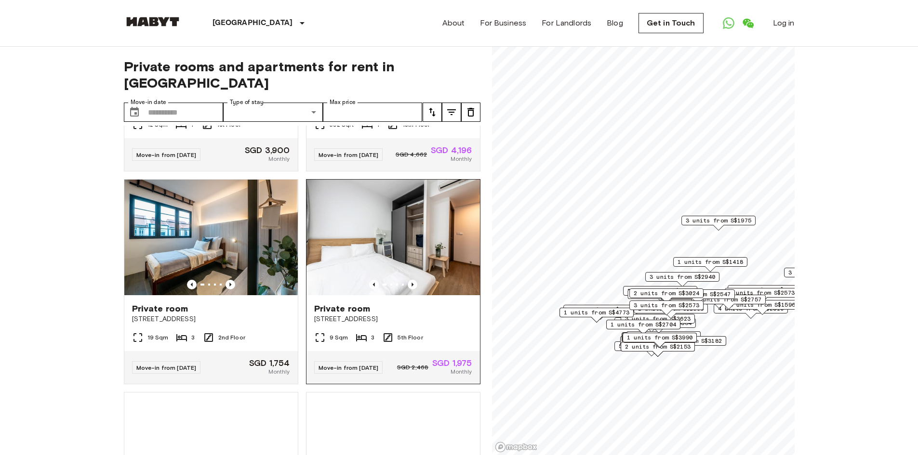
scroll to position [385, 0]
